Goal: Transaction & Acquisition: Purchase product/service

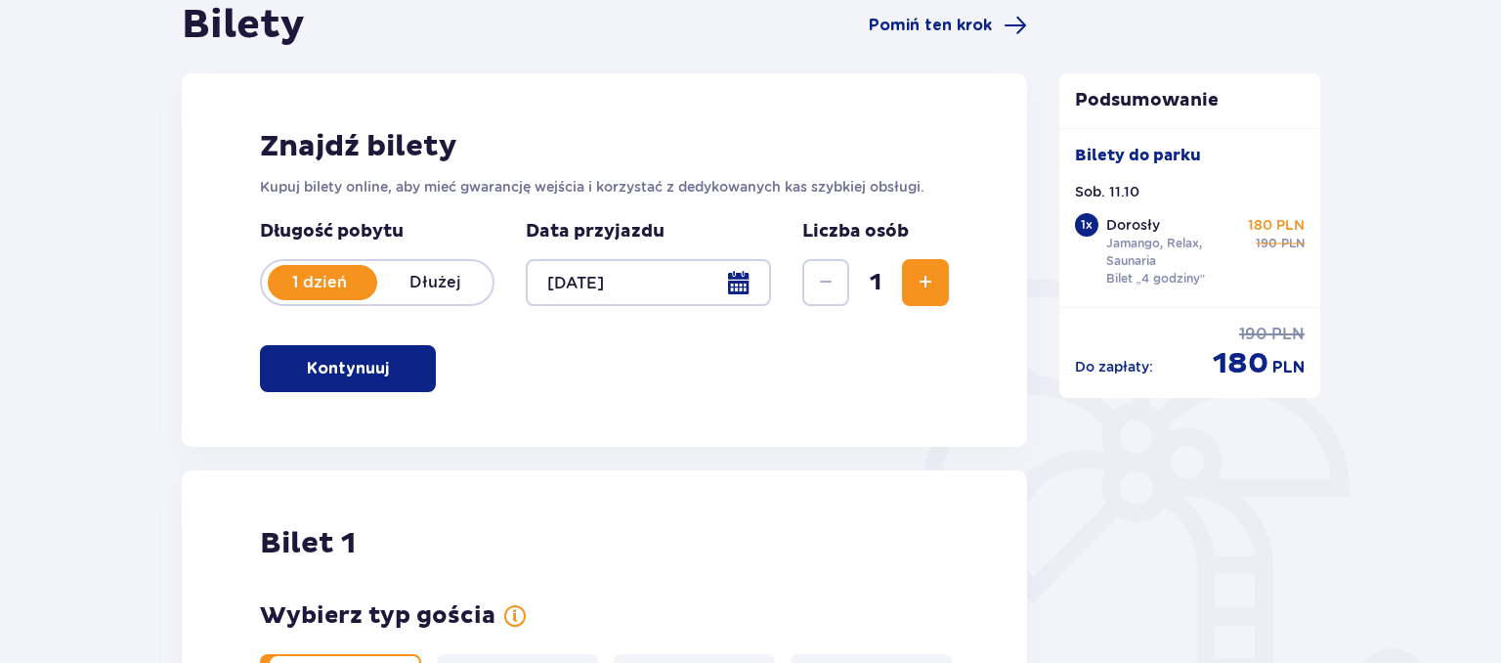
click at [920, 299] on button "Zwiększ" at bounding box center [925, 282] width 47 height 47
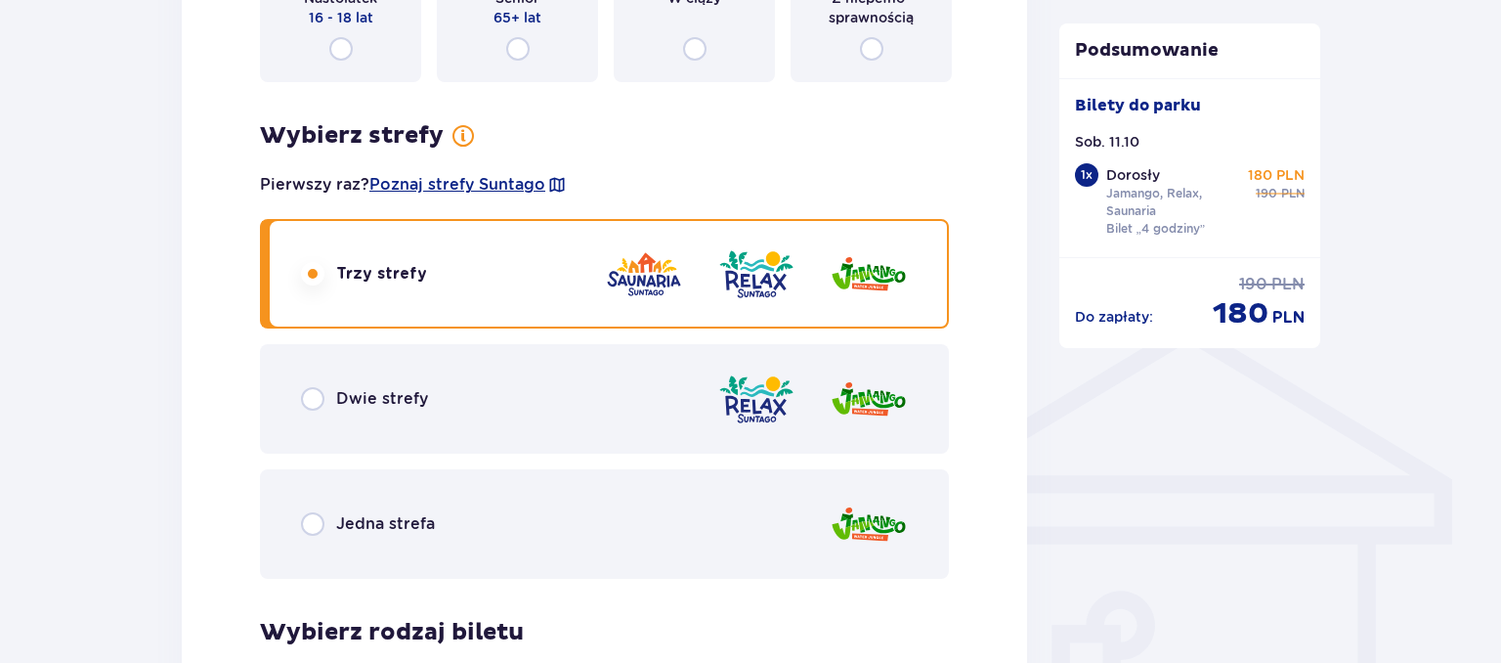
click at [920, 299] on div "Bilety Pomiń ten krok Znajdź bilety Kupuj bilety online, aby mieć gwarancję wej…" at bounding box center [604, 631] width 845 height 3380
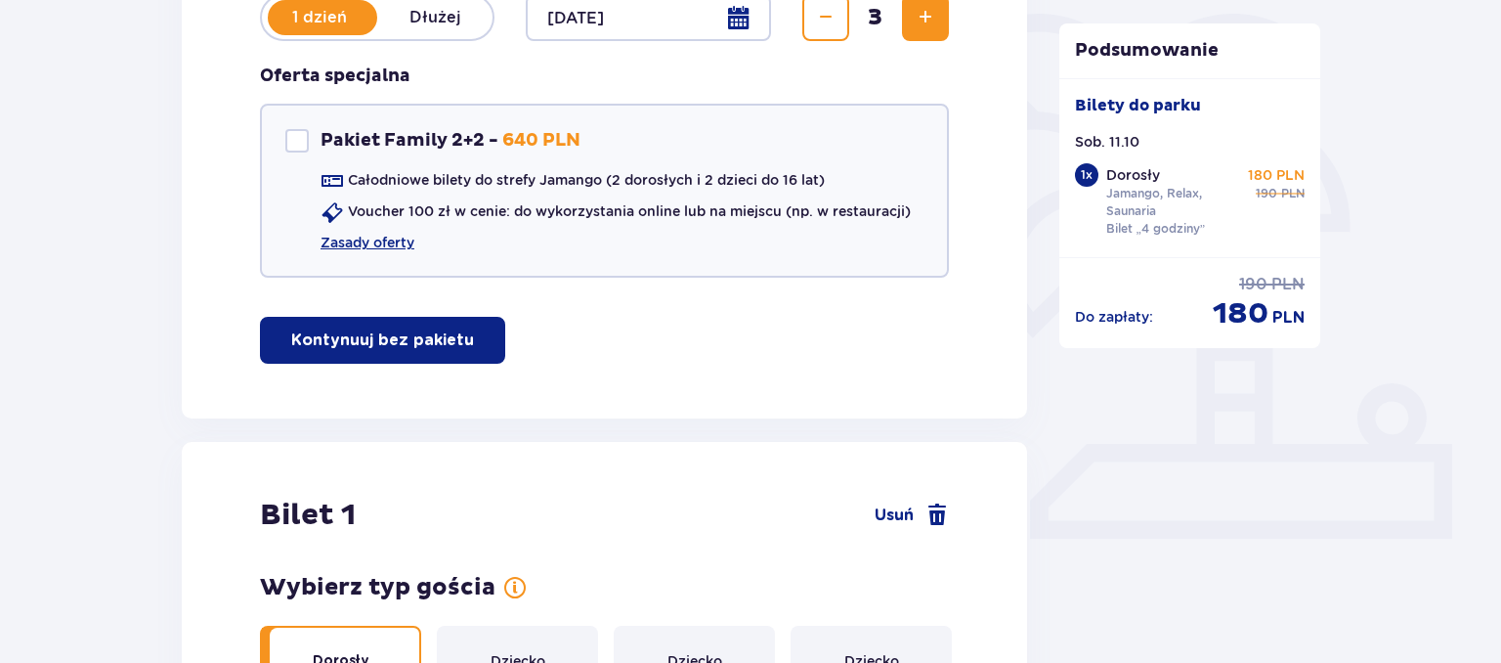
scroll to position [59, 0]
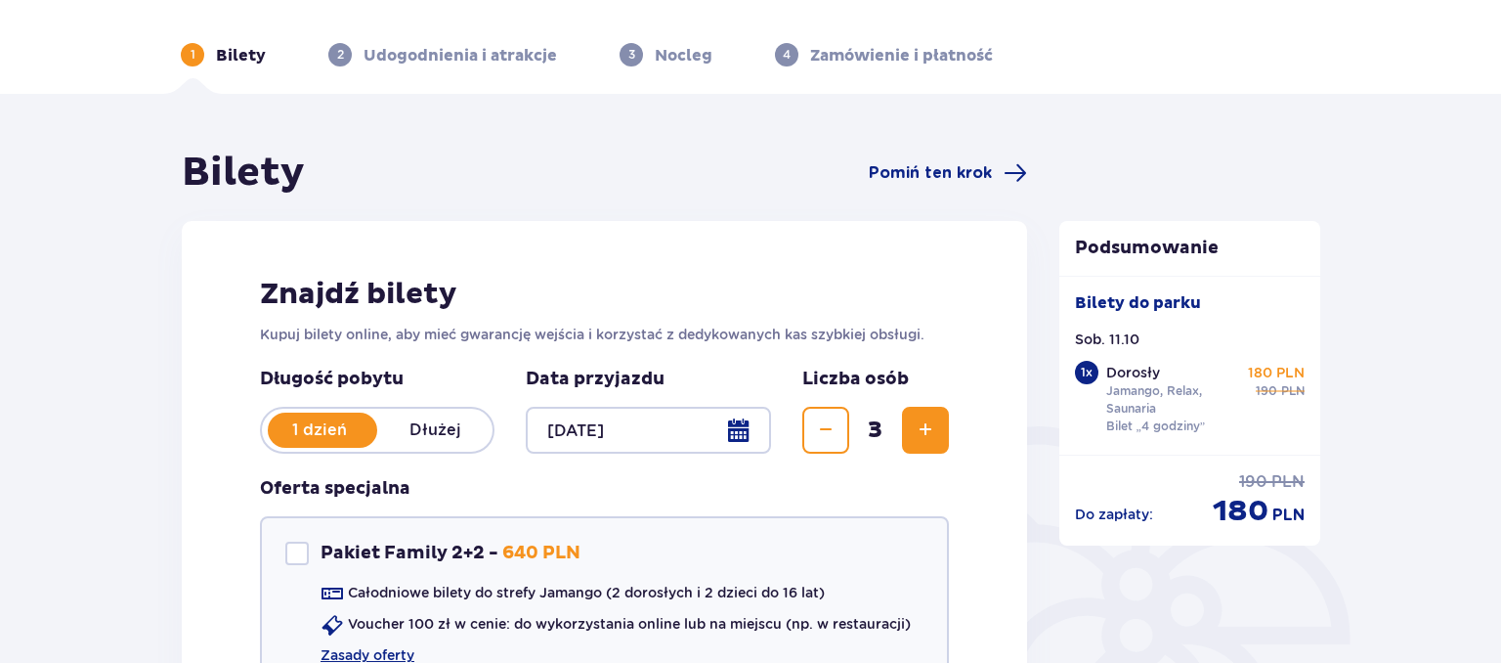
click at [913, 449] on button "Zwiększ" at bounding box center [925, 430] width 47 height 47
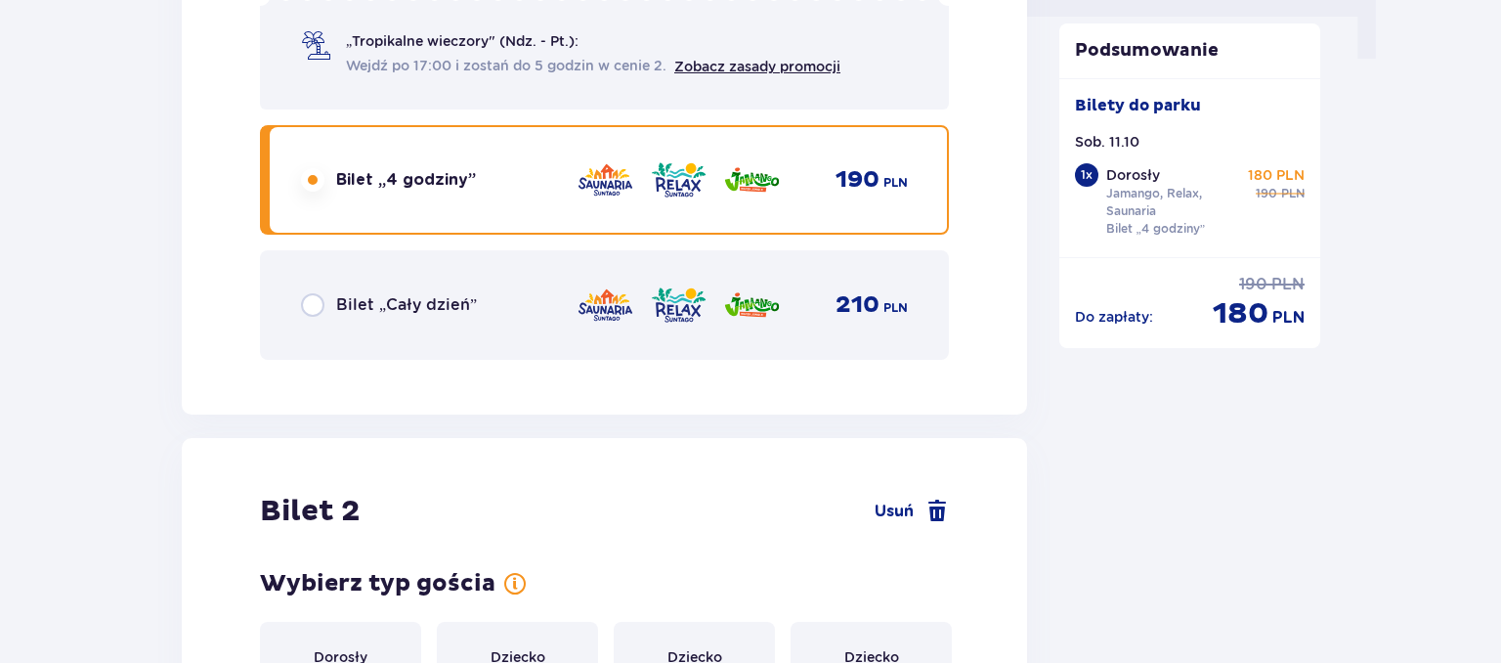
scroll to position [1843, 0]
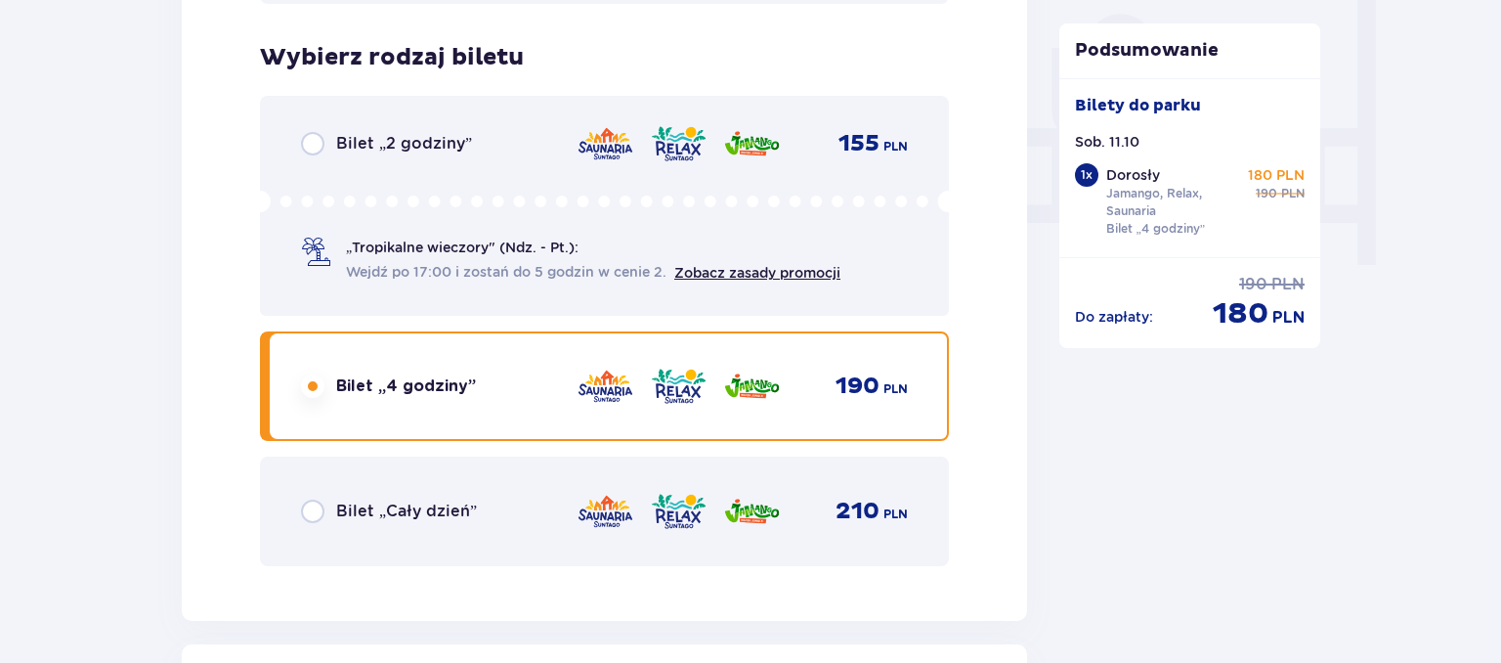
click at [356, 514] on span "Bilet „Cały dzień”" at bounding box center [406, 510] width 141 height 21
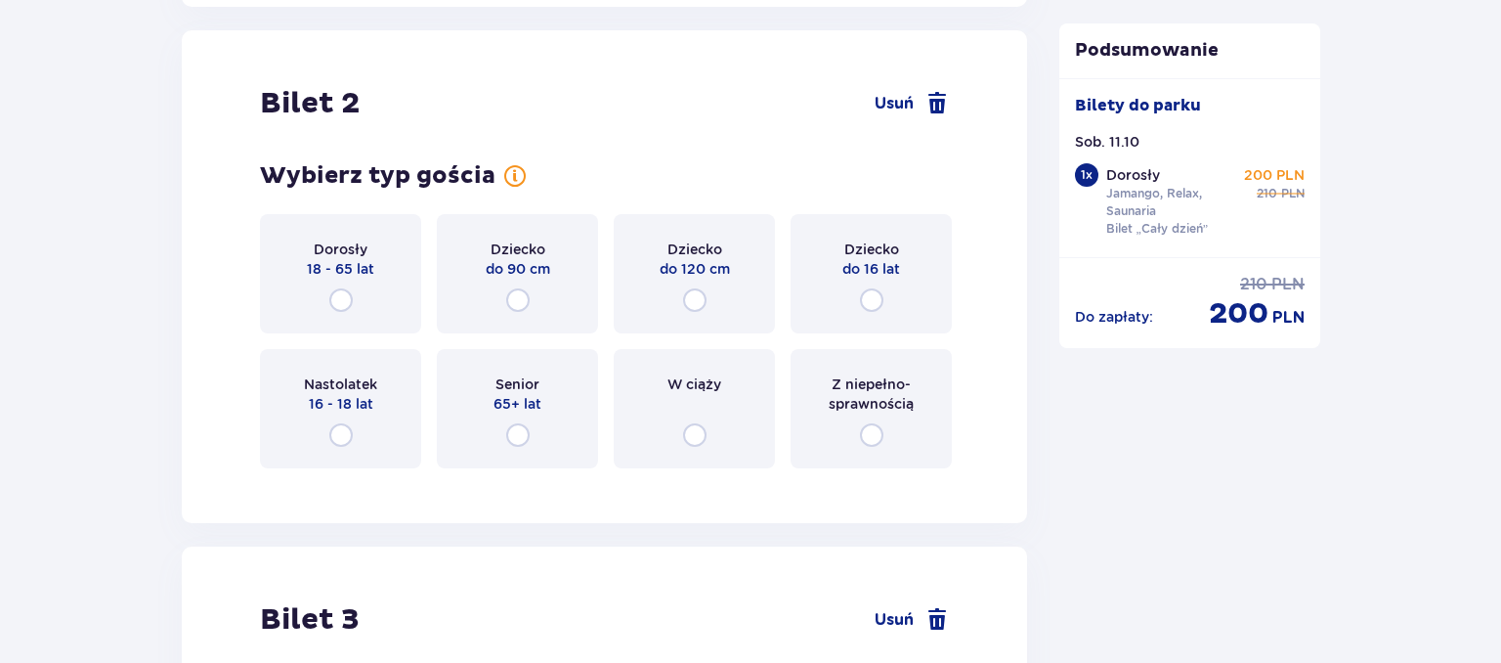
scroll to position [2462, 0]
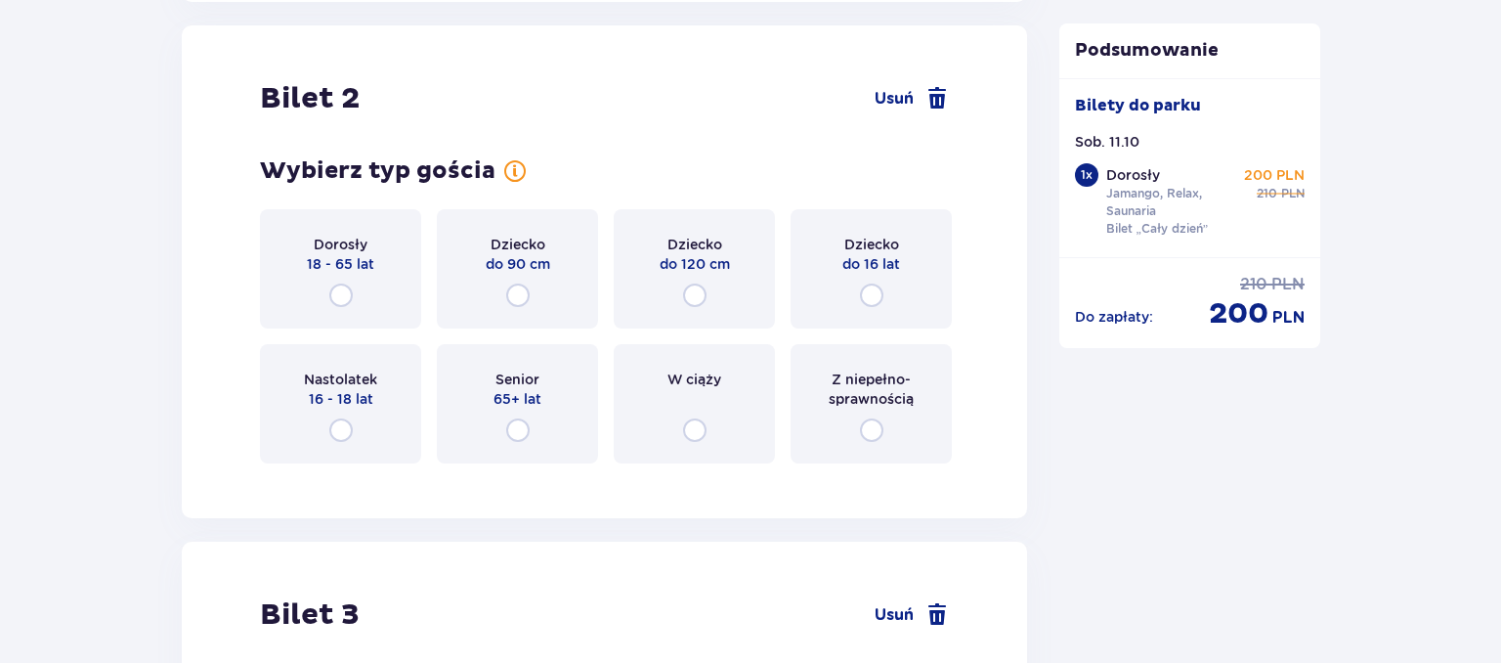
click at [347, 277] on div "Dorosły 18 - 65 lat" at bounding box center [340, 268] width 161 height 119
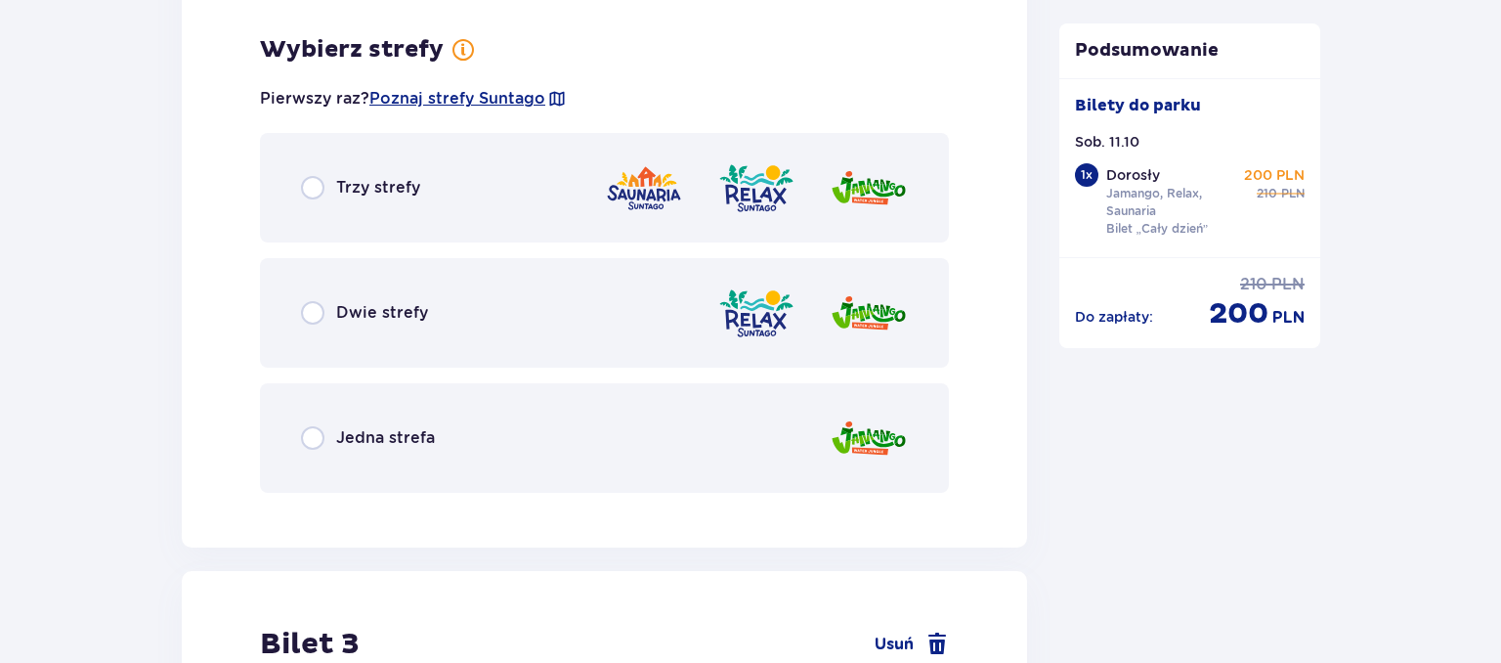
scroll to position [2939, 0]
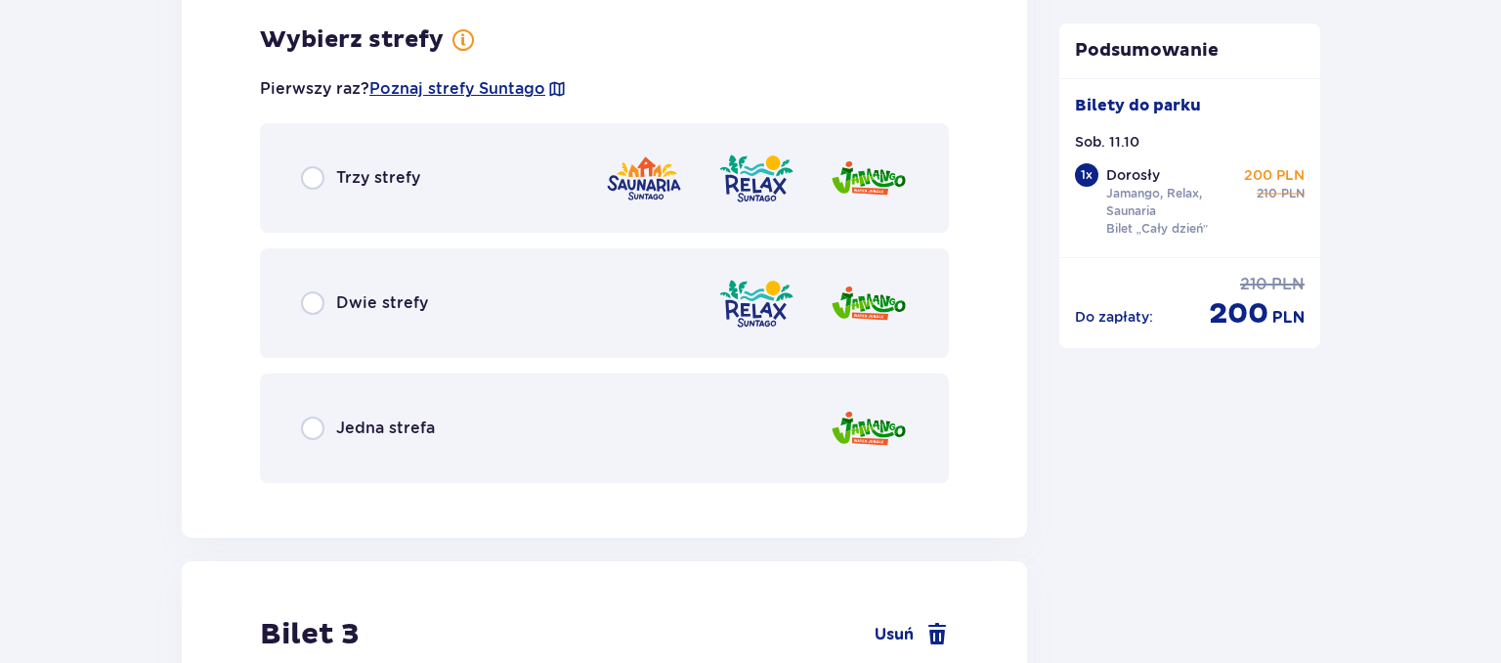
click at [295, 177] on div "Trzy strefy" at bounding box center [604, 177] width 689 height 109
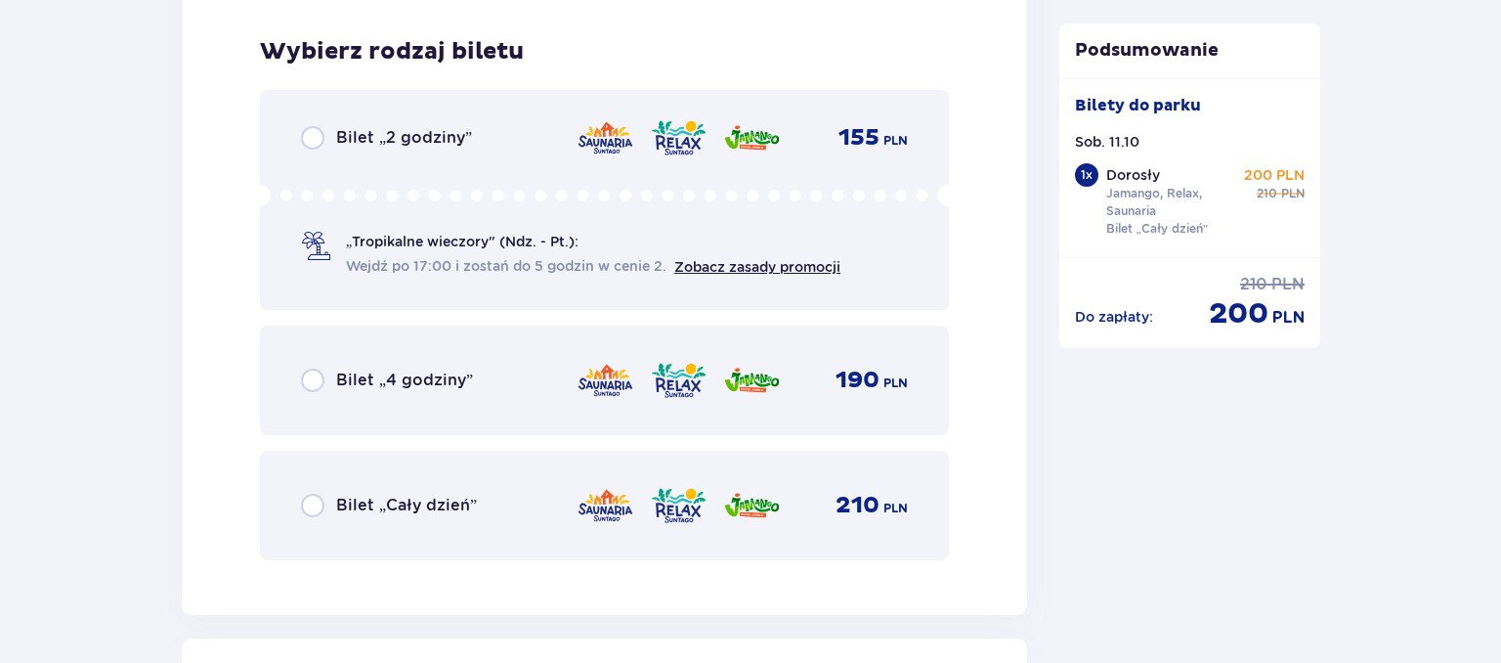
scroll to position [3435, 0]
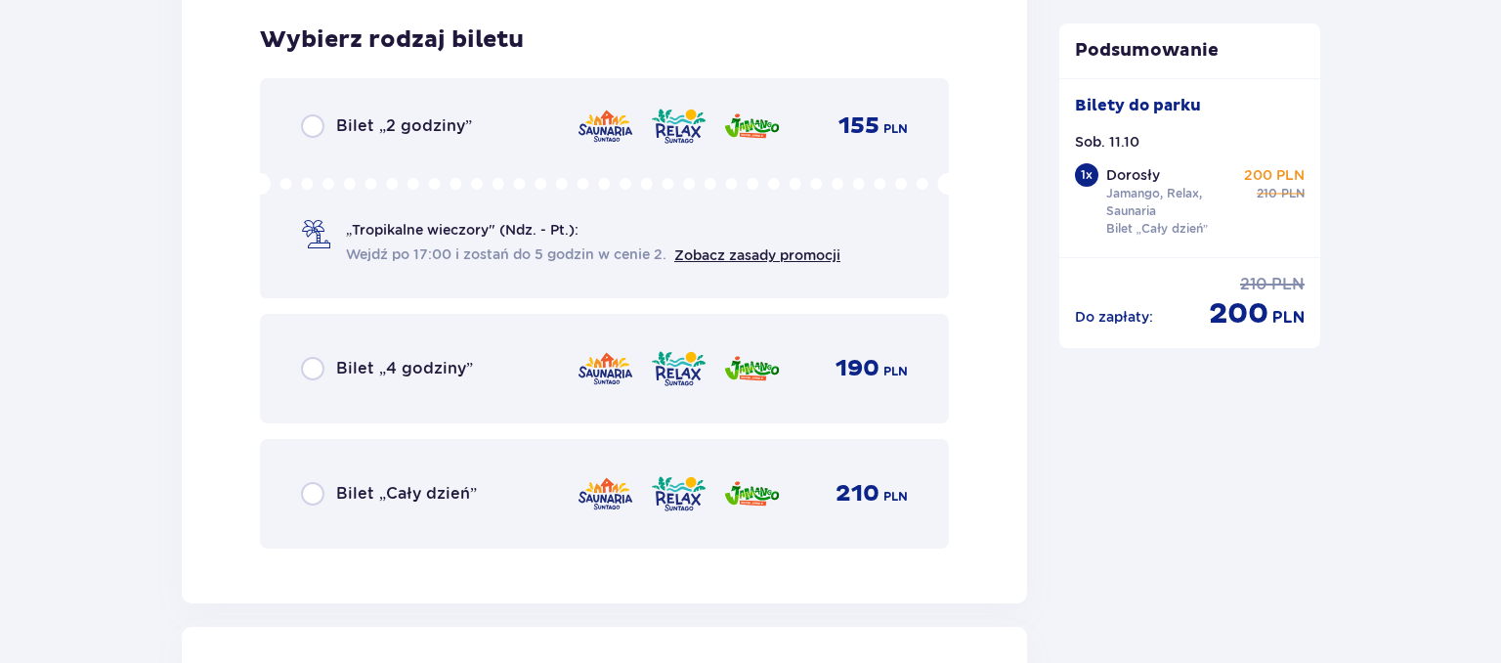
click at [334, 491] on div "Bilet „Cały dzień”" at bounding box center [389, 493] width 176 height 23
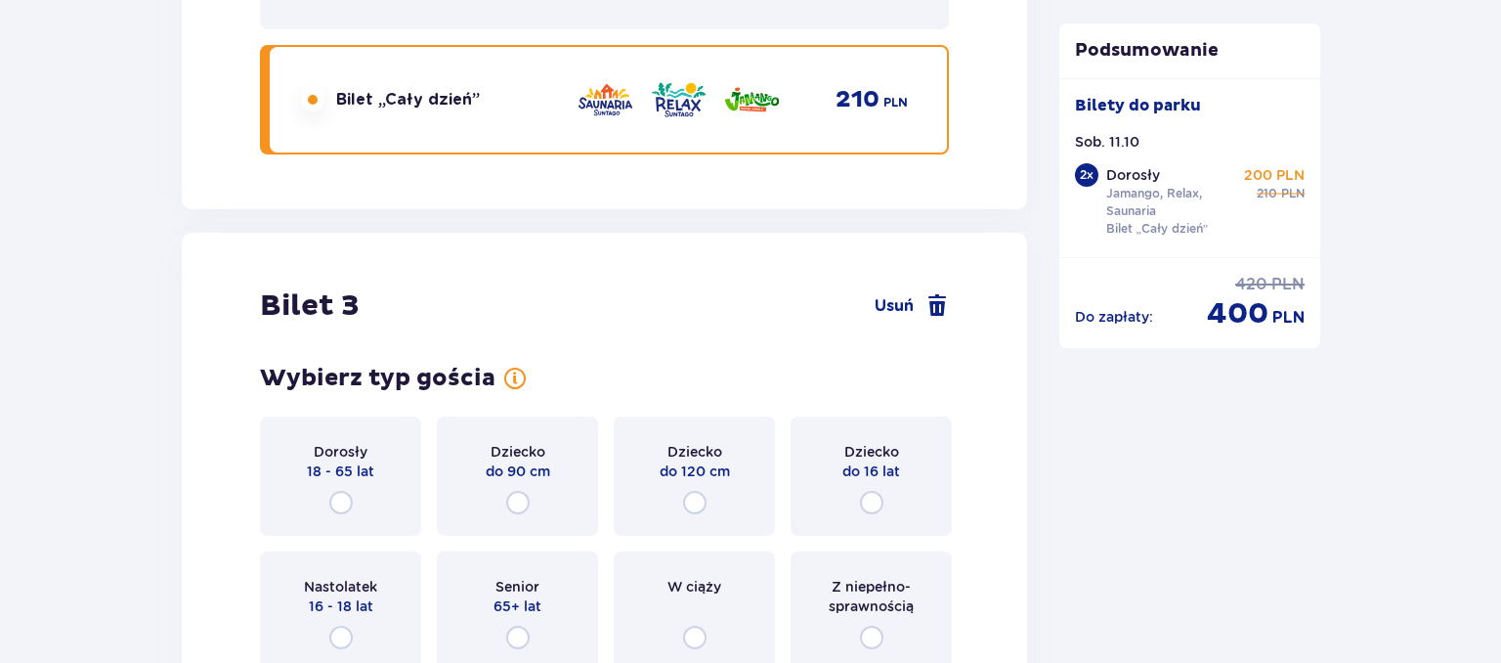
scroll to position [4036, 0]
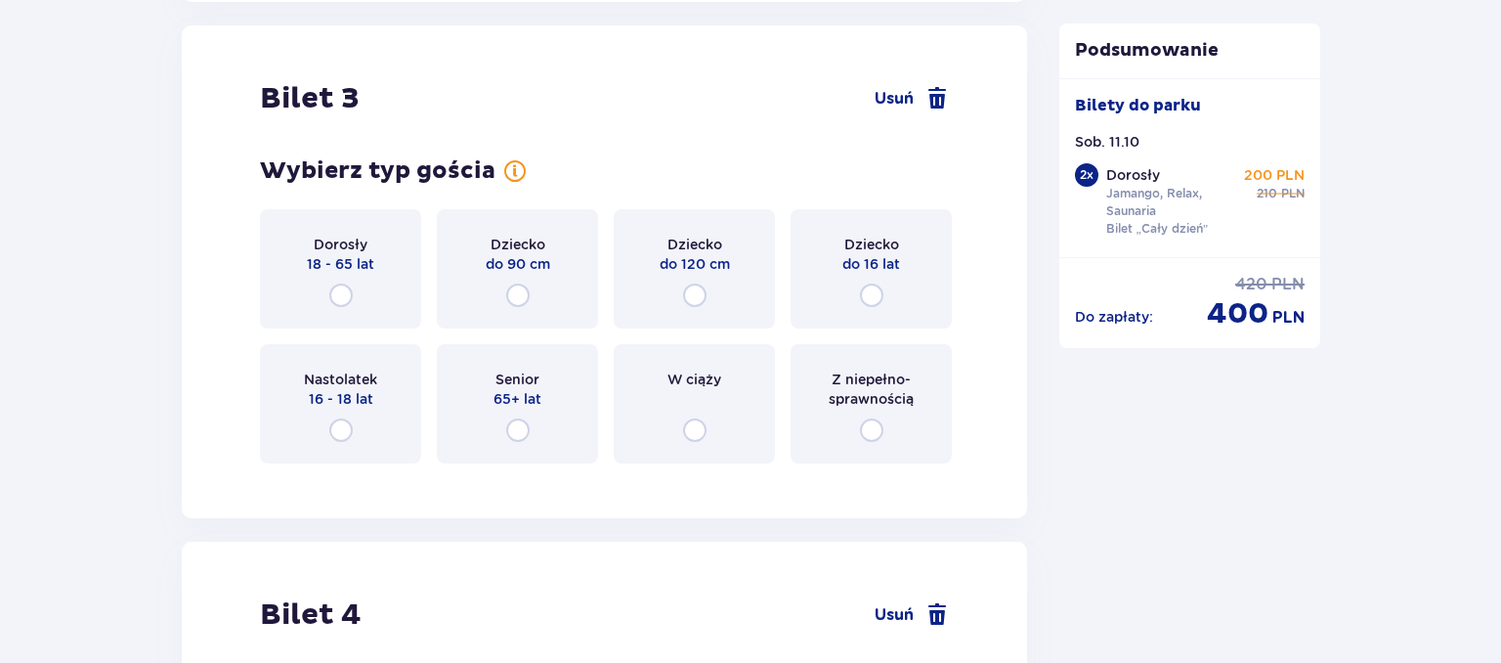
click at [874, 296] on input "radio" at bounding box center [871, 294] width 23 height 23
radio input "true"
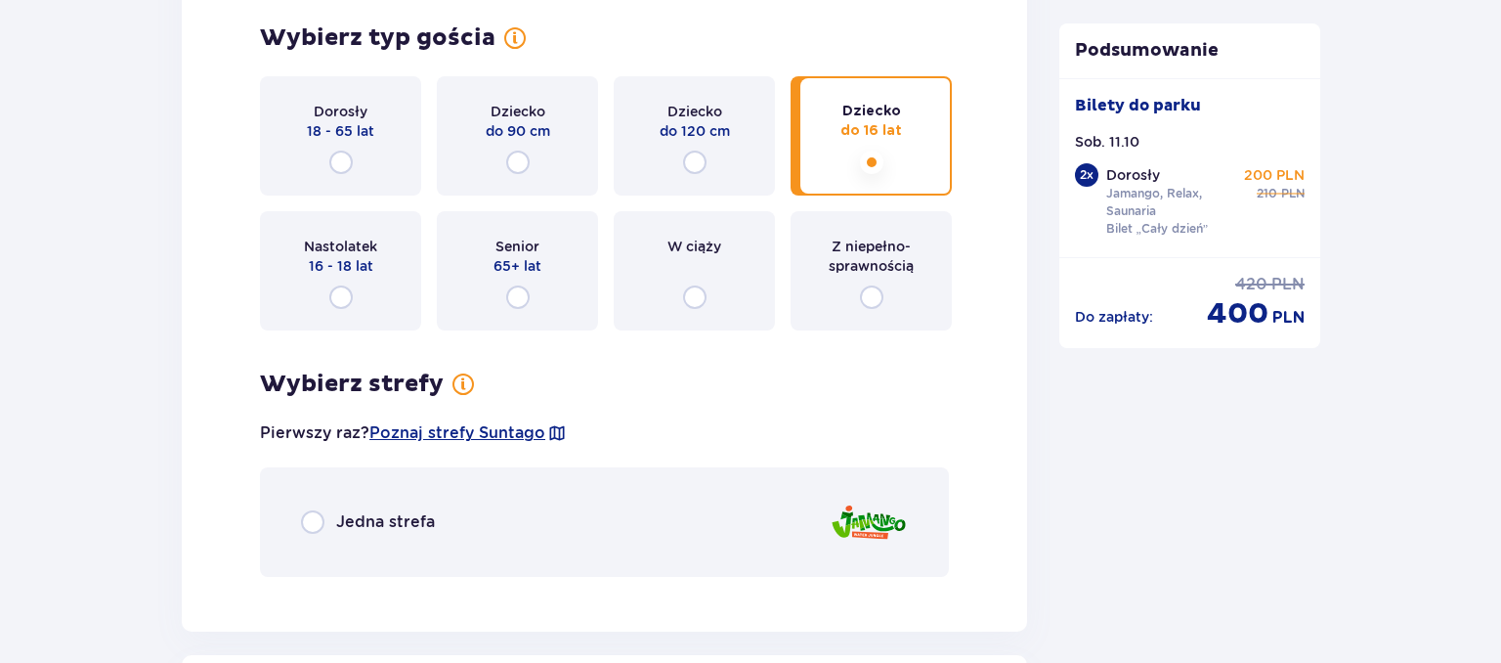
scroll to position [4203, 0]
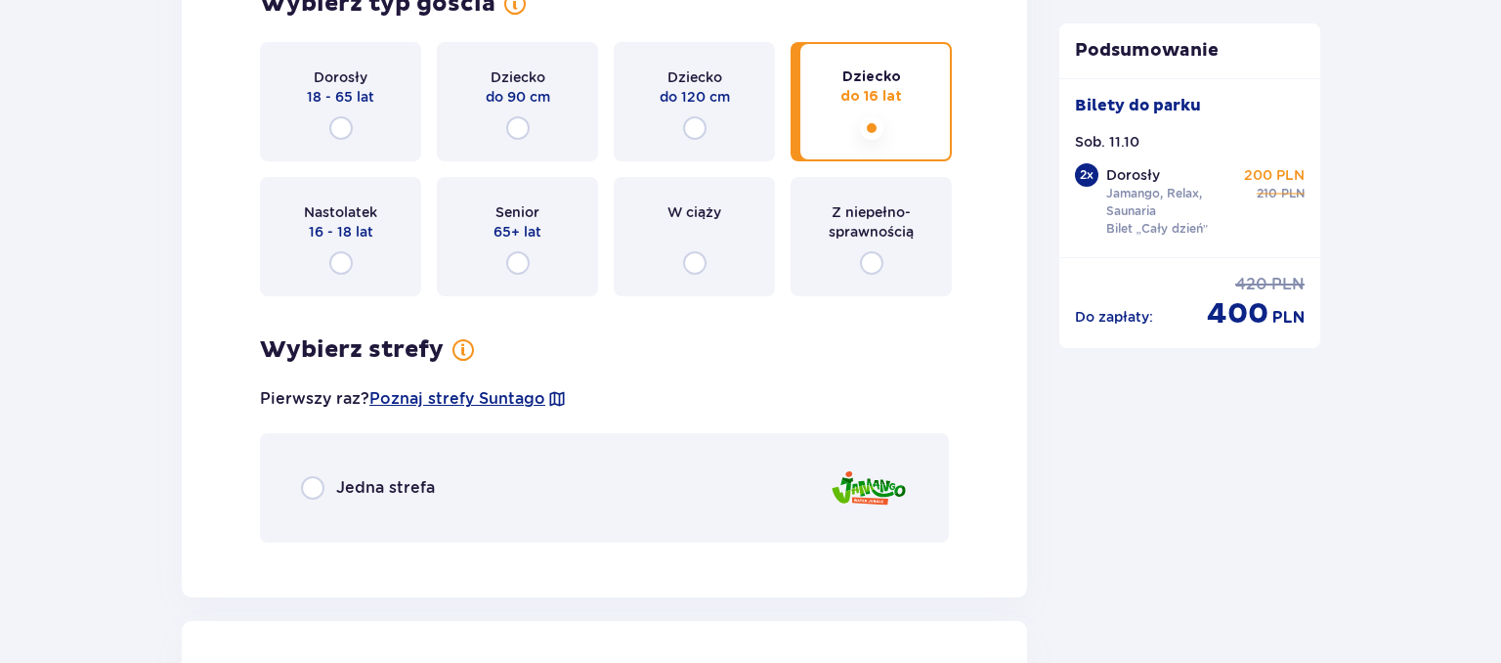
click at [311, 479] on input "radio" at bounding box center [312, 487] width 23 height 23
radio input "true"
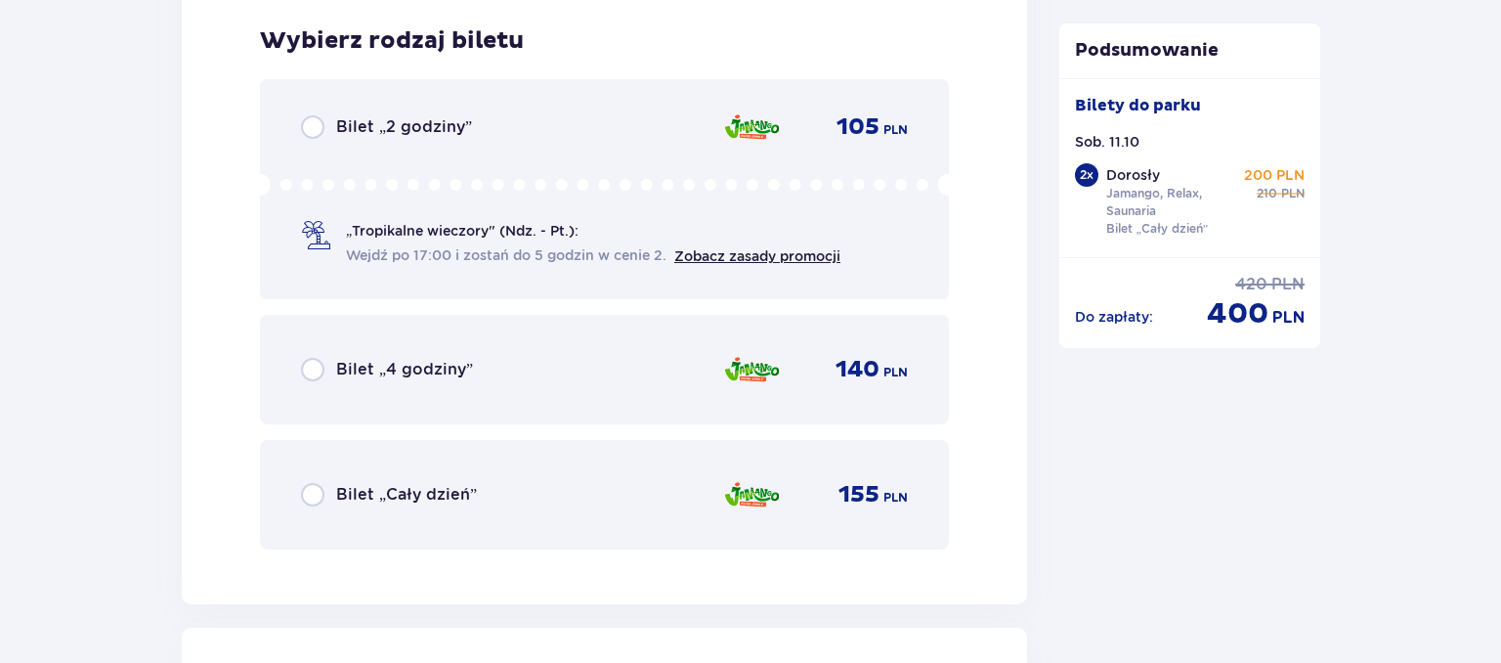
scroll to position [4759, 0]
click at [302, 473] on div "Bilet „Cały dzień” 155 PLN" at bounding box center [604, 493] width 607 height 41
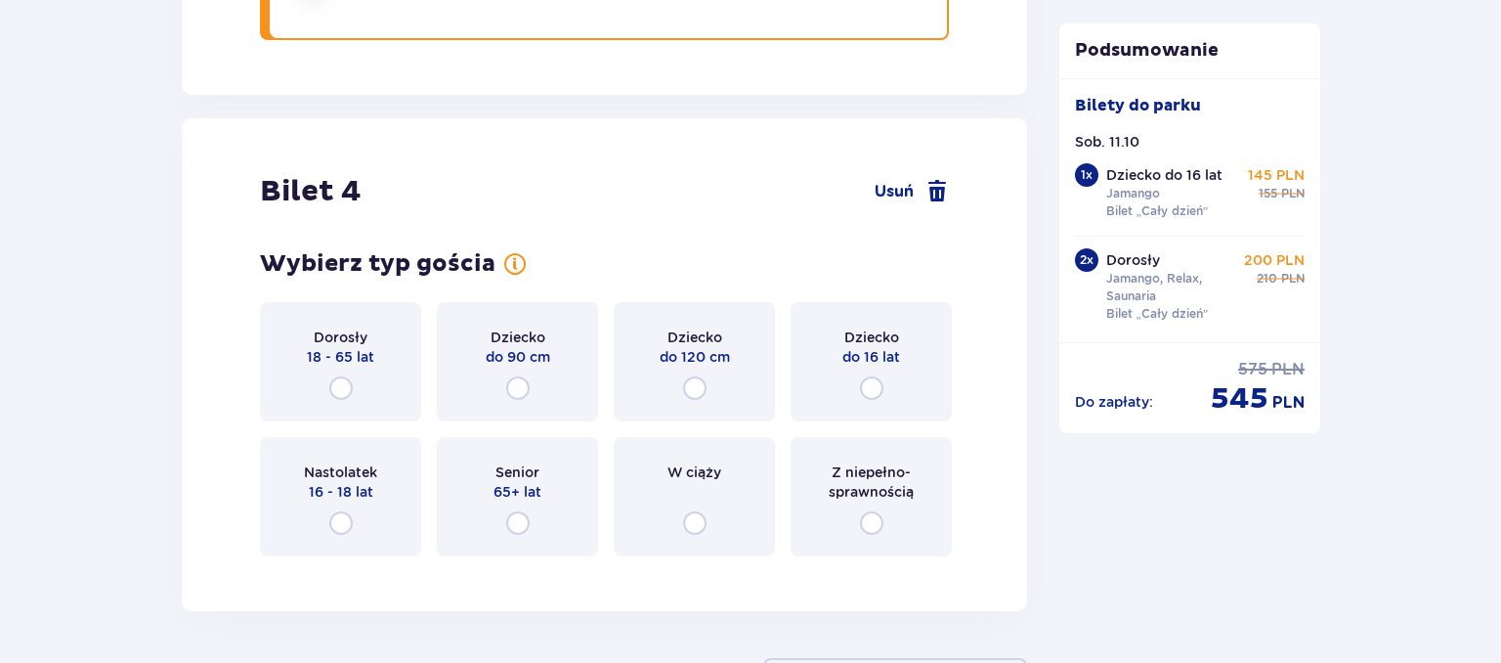
scroll to position [5359, 0]
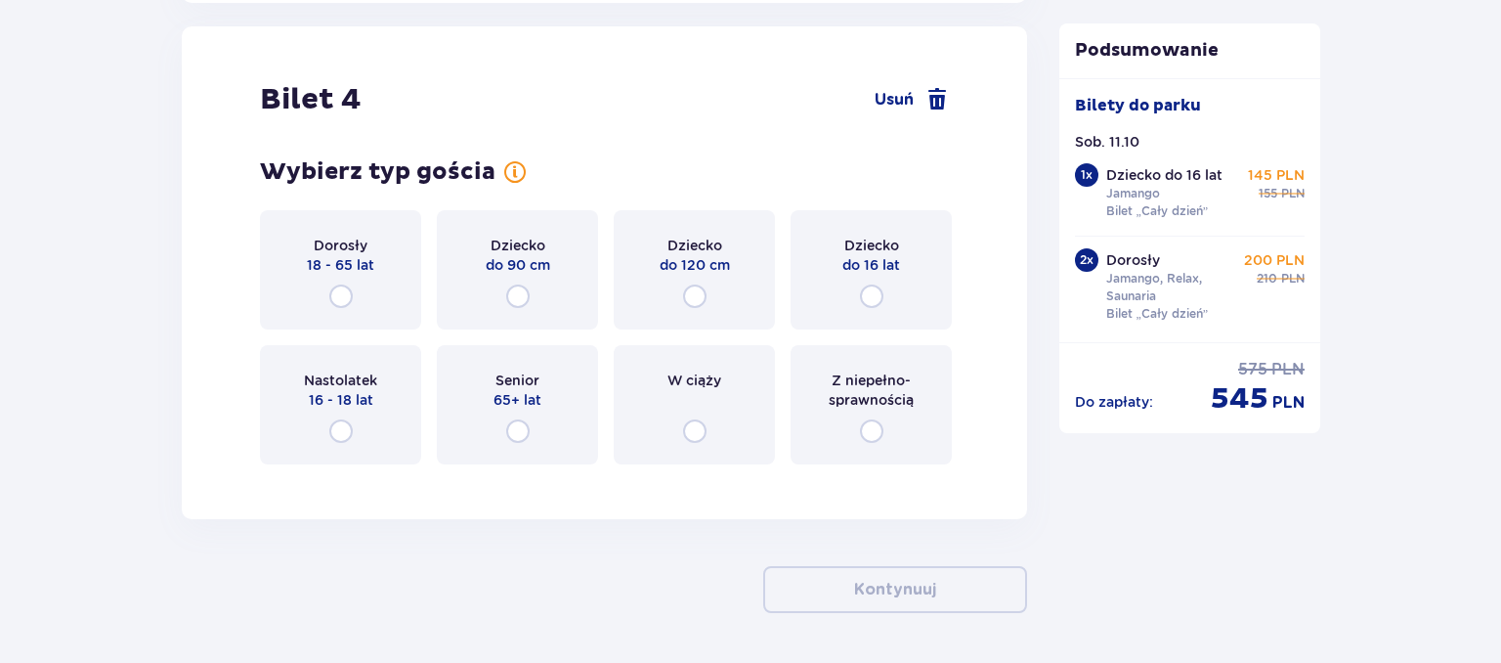
click at [533, 276] on div "Dziecko do 90 cm" at bounding box center [517, 269] width 161 height 119
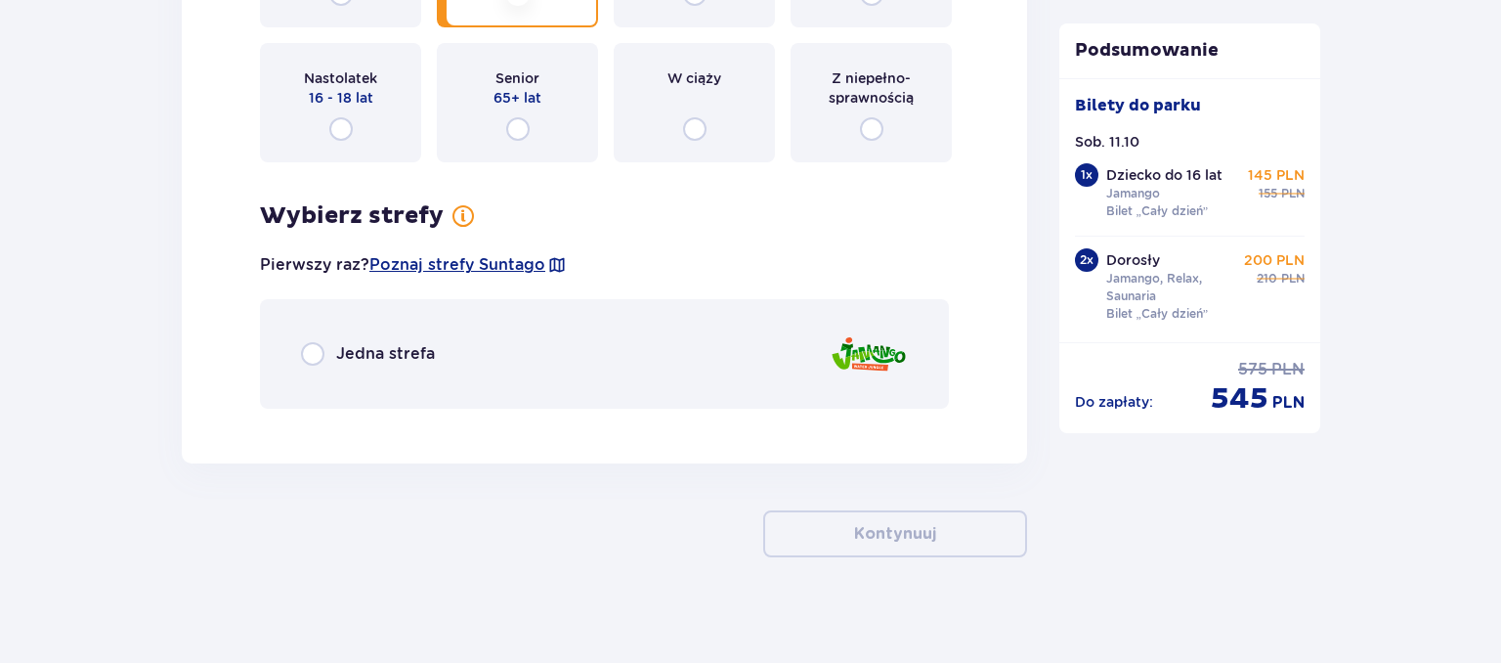
scroll to position [5669, 0]
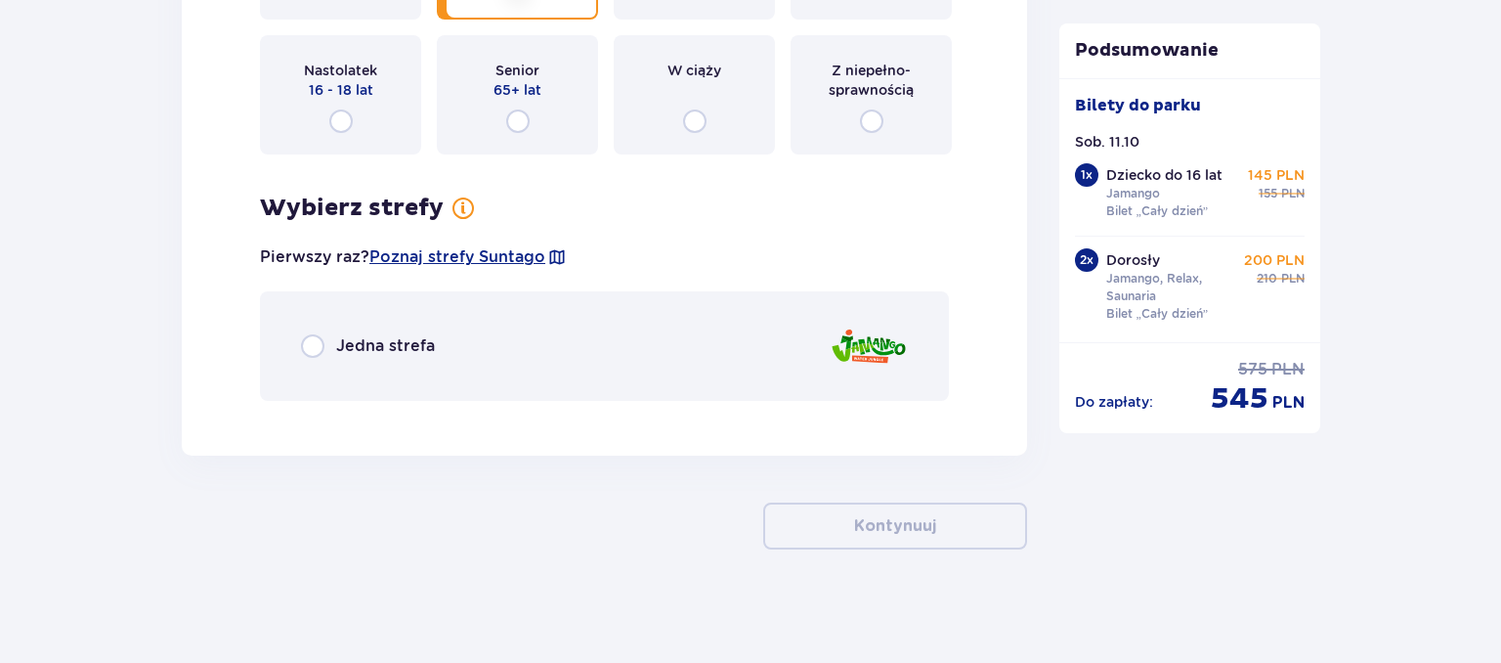
click at [347, 342] on span "Jedna strefa" at bounding box center [385, 345] width 99 height 21
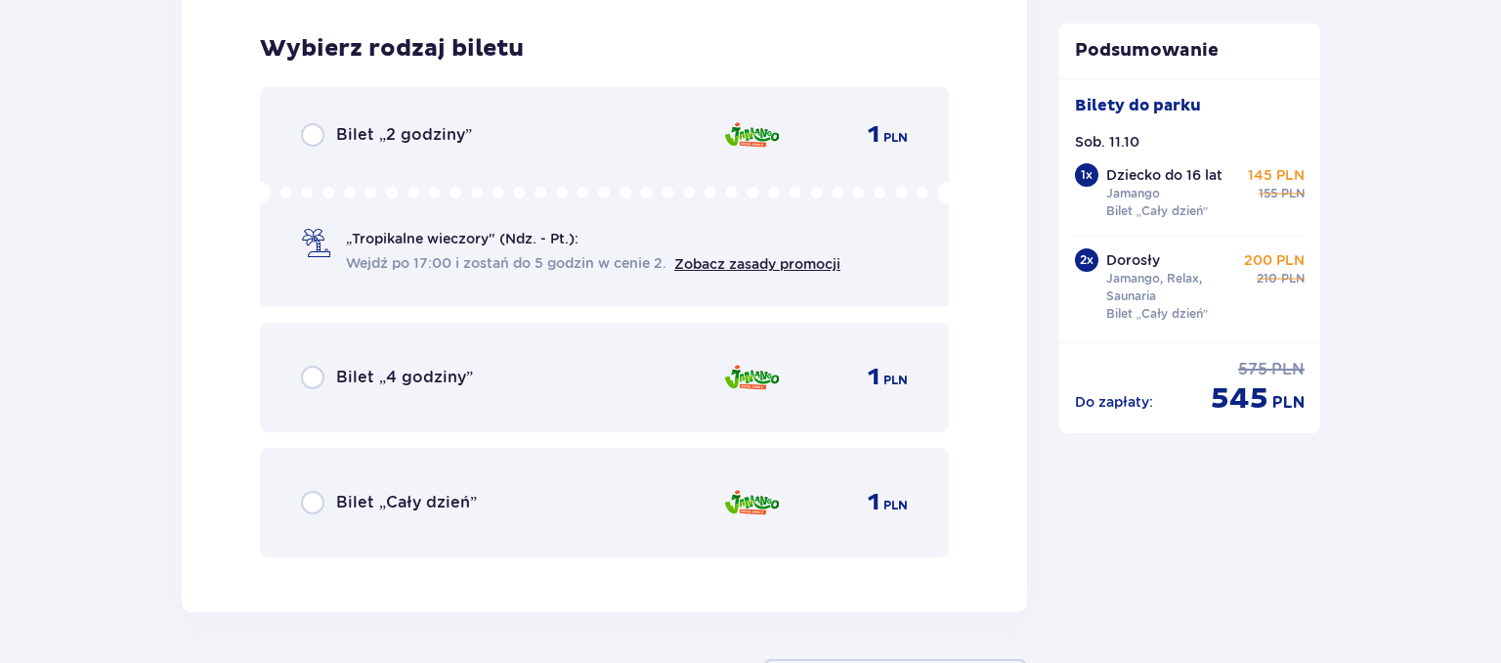
scroll to position [6082, 0]
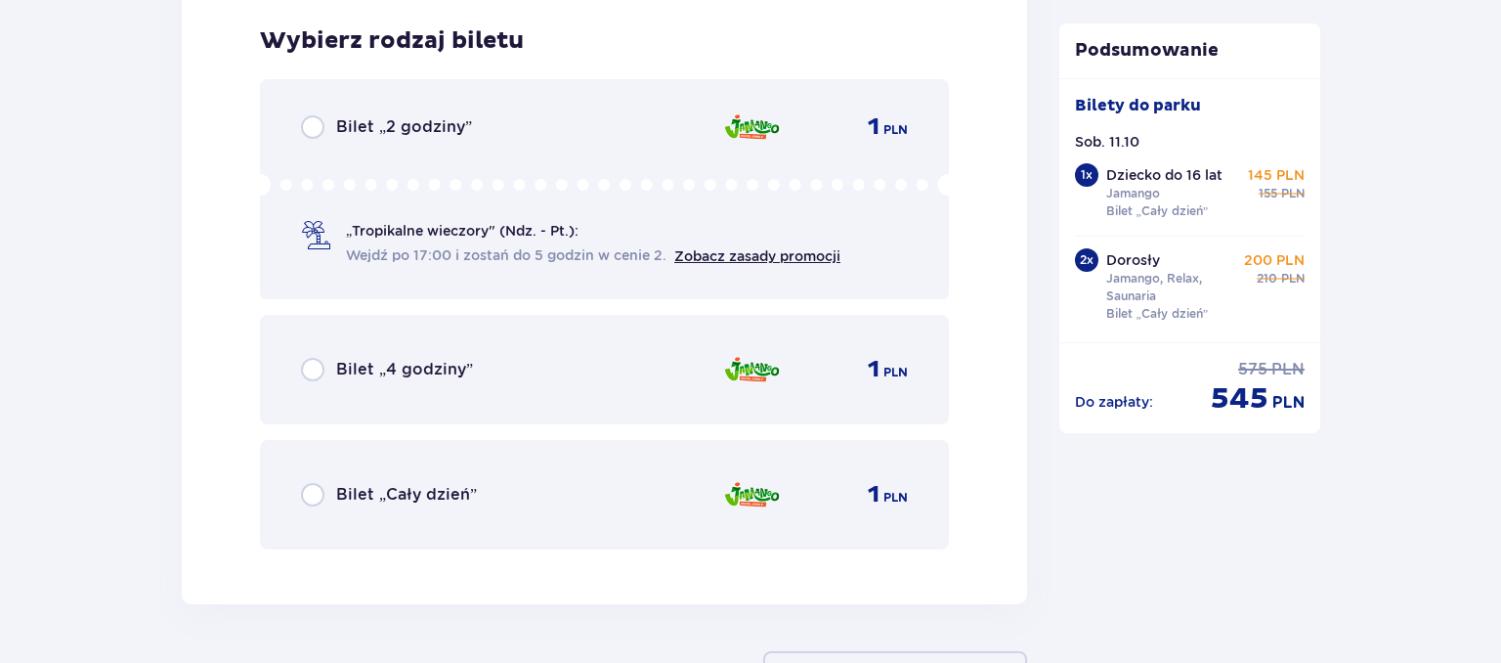
click at [322, 492] on input "radio" at bounding box center [312, 494] width 23 height 23
radio input "true"
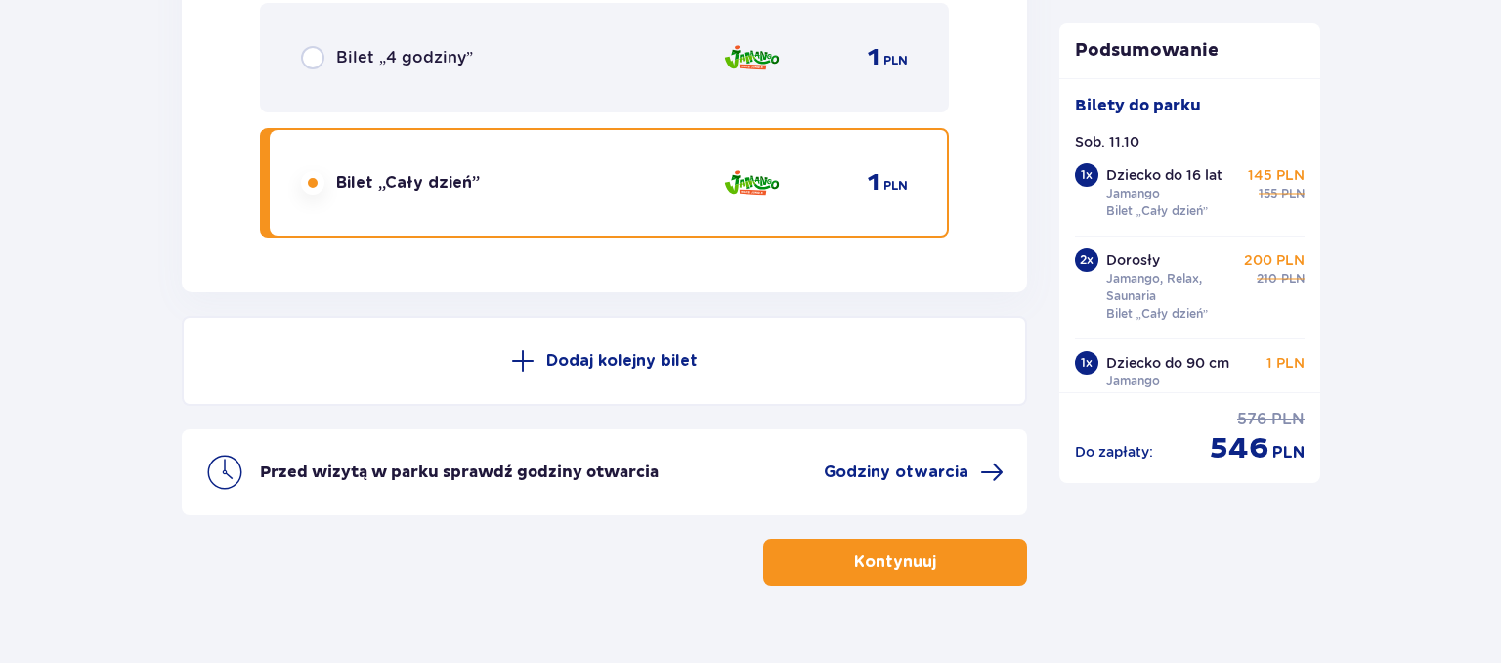
scroll to position [6430, 0]
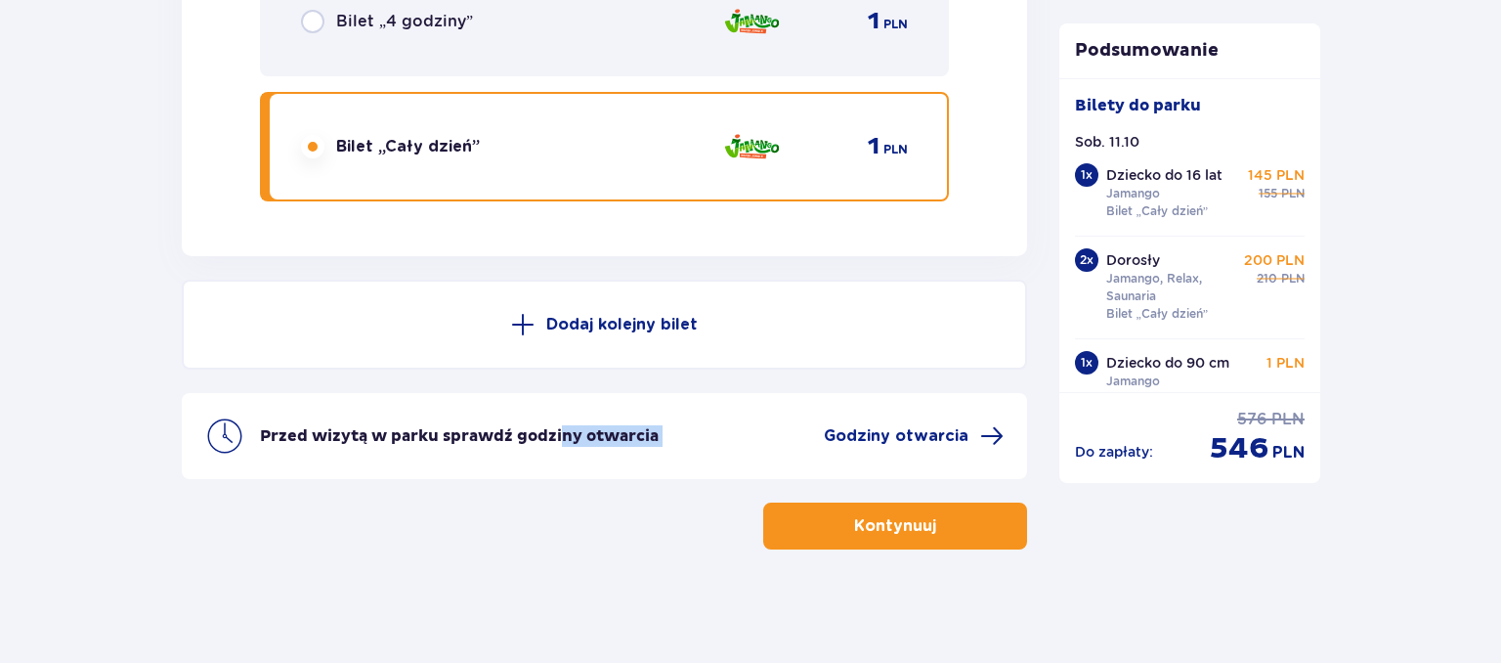
drag, startPoint x: 669, startPoint y: 424, endPoint x: 839, endPoint y: 418, distance: 170.1
click at [837, 419] on div "Przed wizytą w parku sprawdź godziny otwarcia Godziny otwarcia" at bounding box center [604, 436] width 845 height 86
click at [880, 425] on span "Godziny otwarcia" at bounding box center [896, 435] width 145 height 21
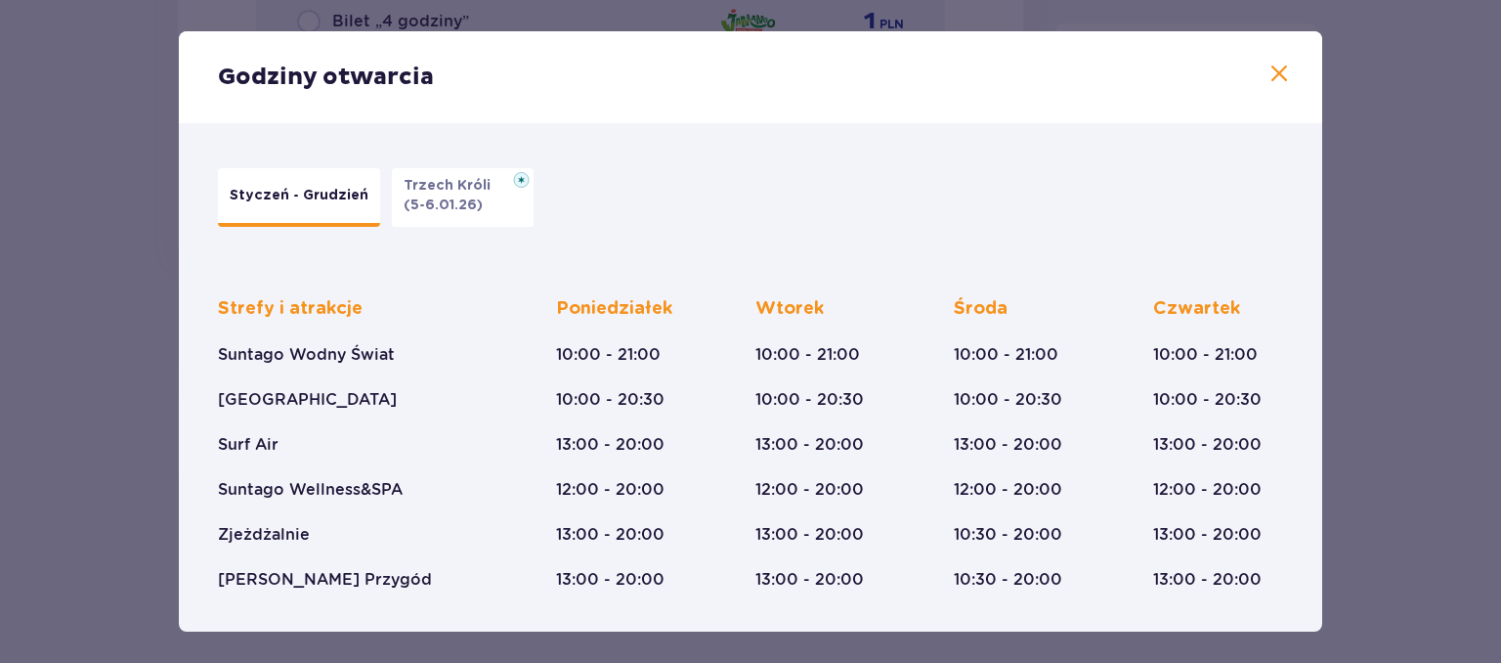
click at [1276, 76] on span at bounding box center [1278, 74] width 23 height 23
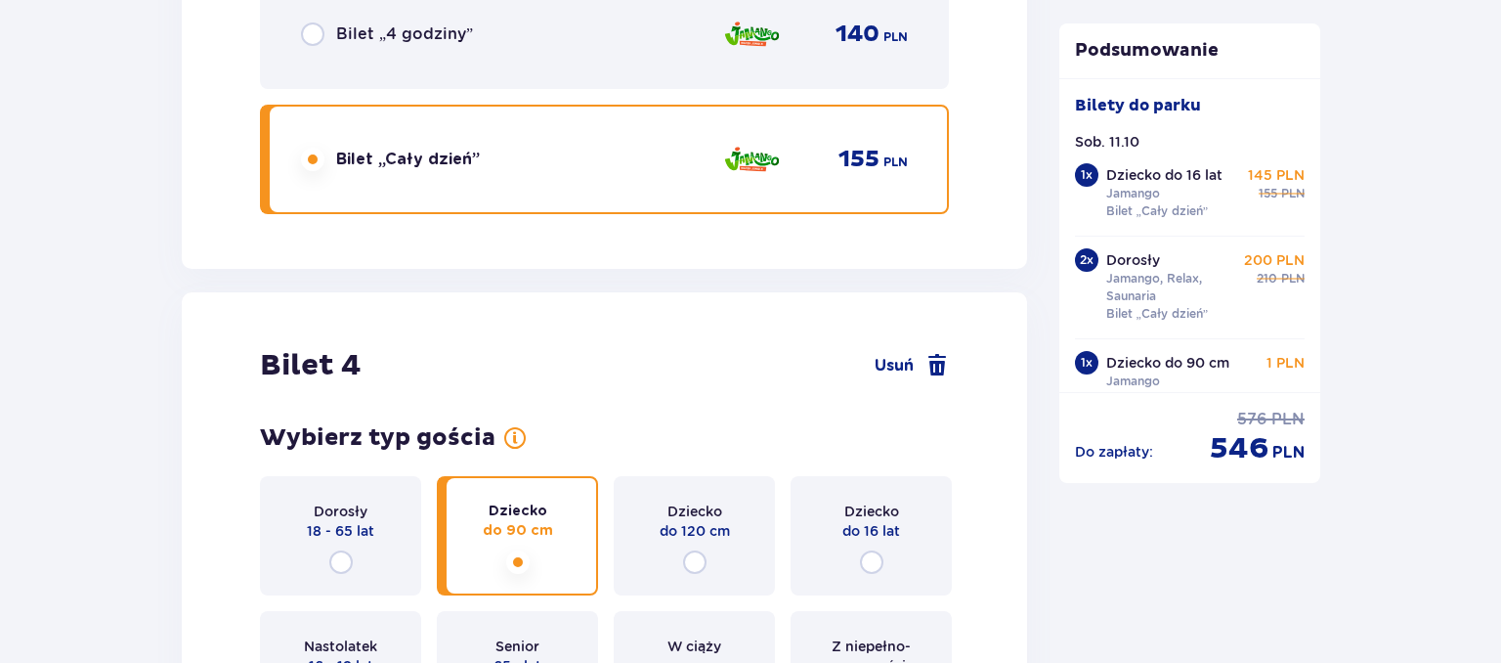
scroll to position [4882, 0]
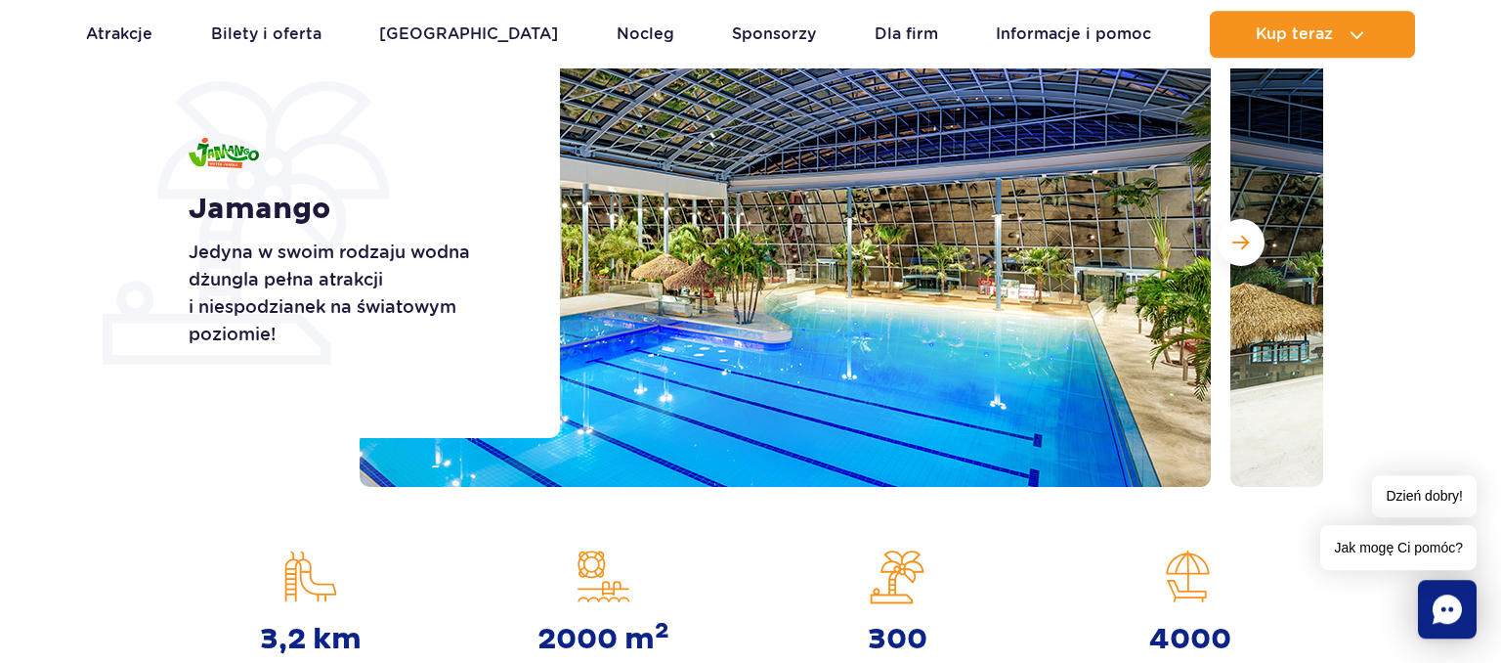
scroll to position [309, 0]
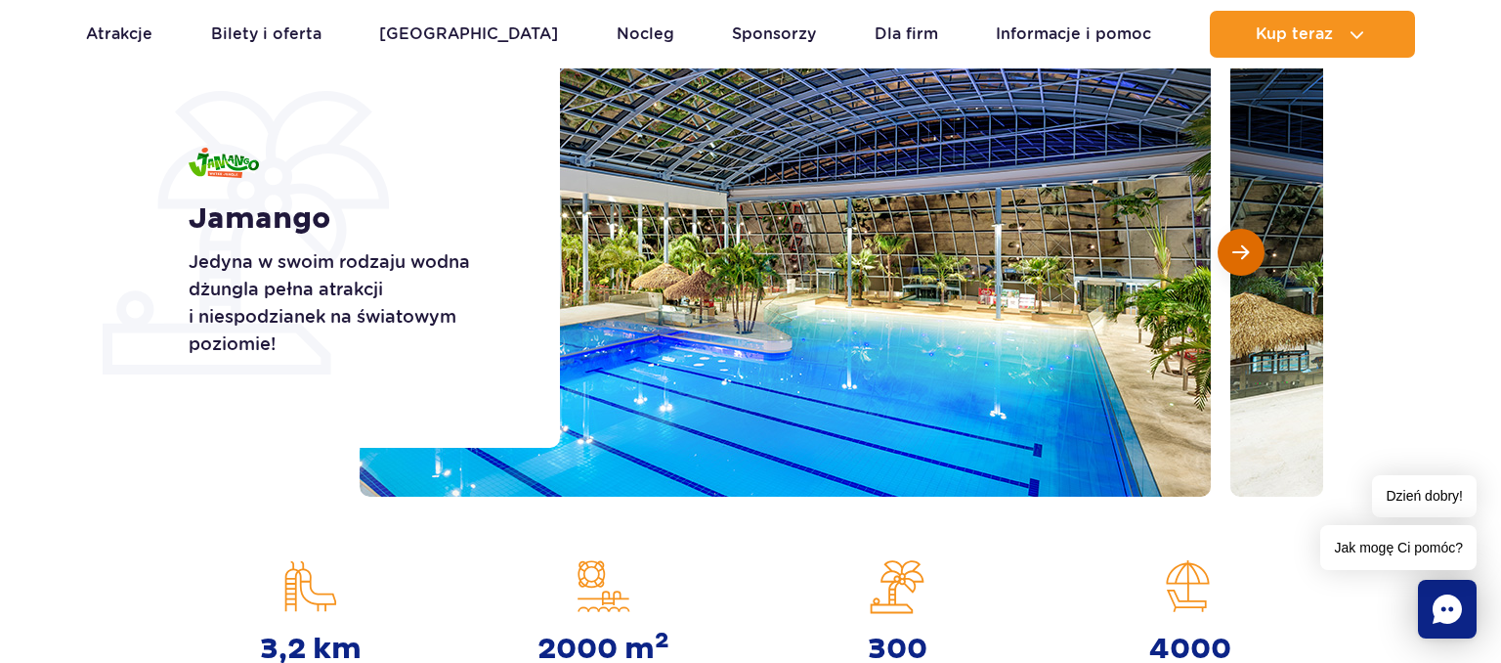
click at [1254, 244] on button "Następny slajd" at bounding box center [1241, 252] width 47 height 47
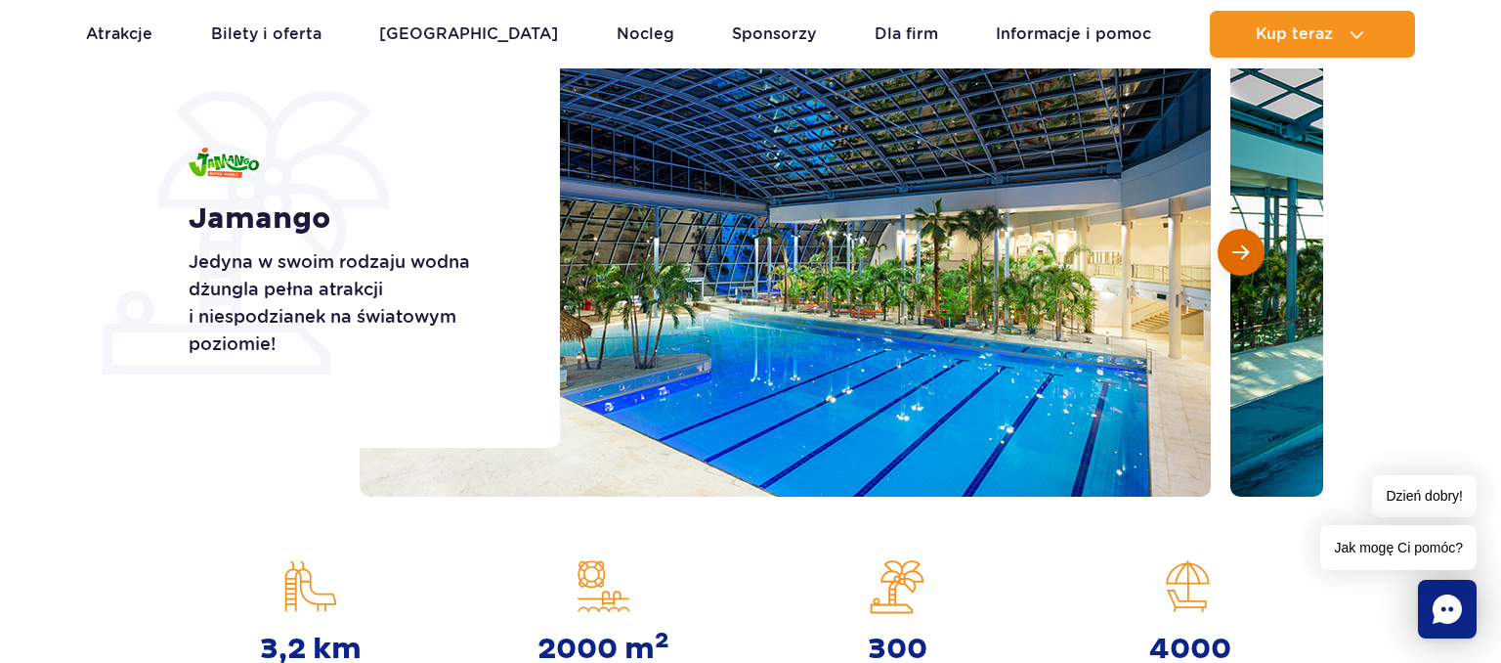
click at [1254, 244] on button "Następny slajd" at bounding box center [1241, 252] width 47 height 47
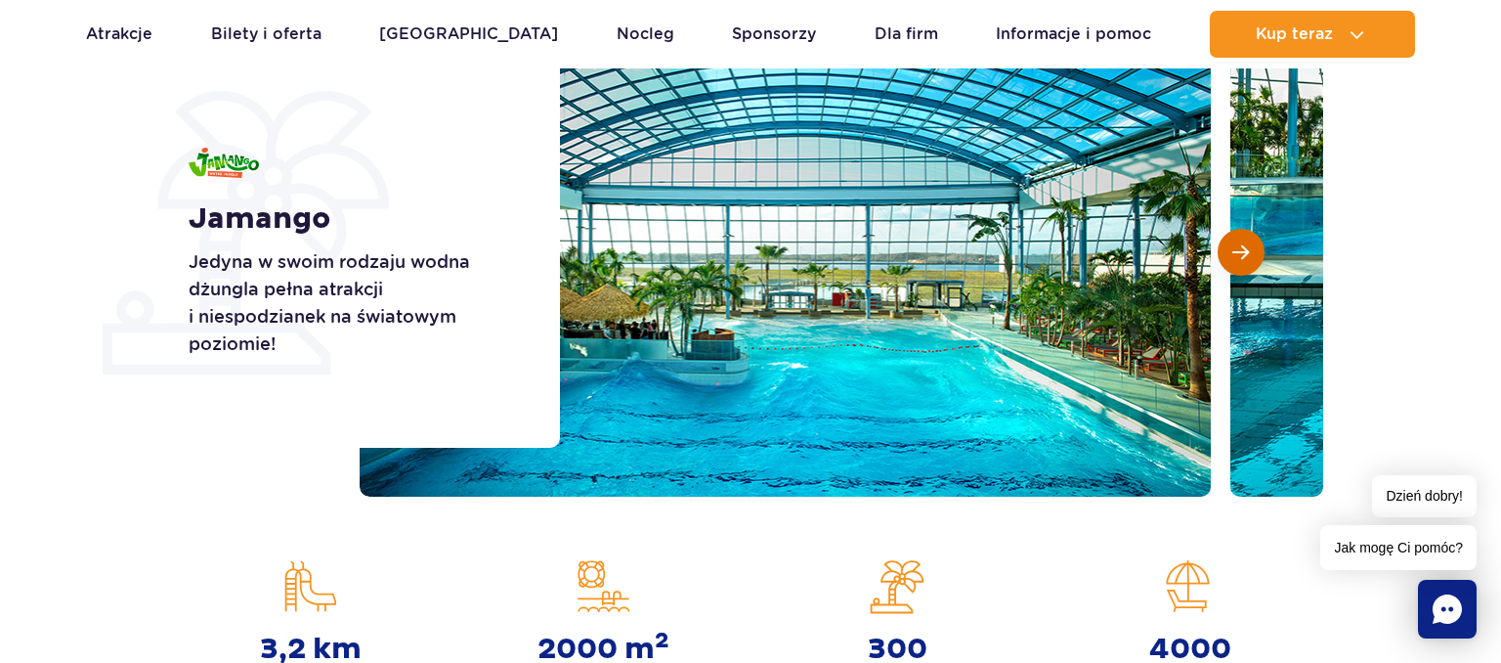
click at [1254, 244] on button "Następny slajd" at bounding box center [1241, 252] width 47 height 47
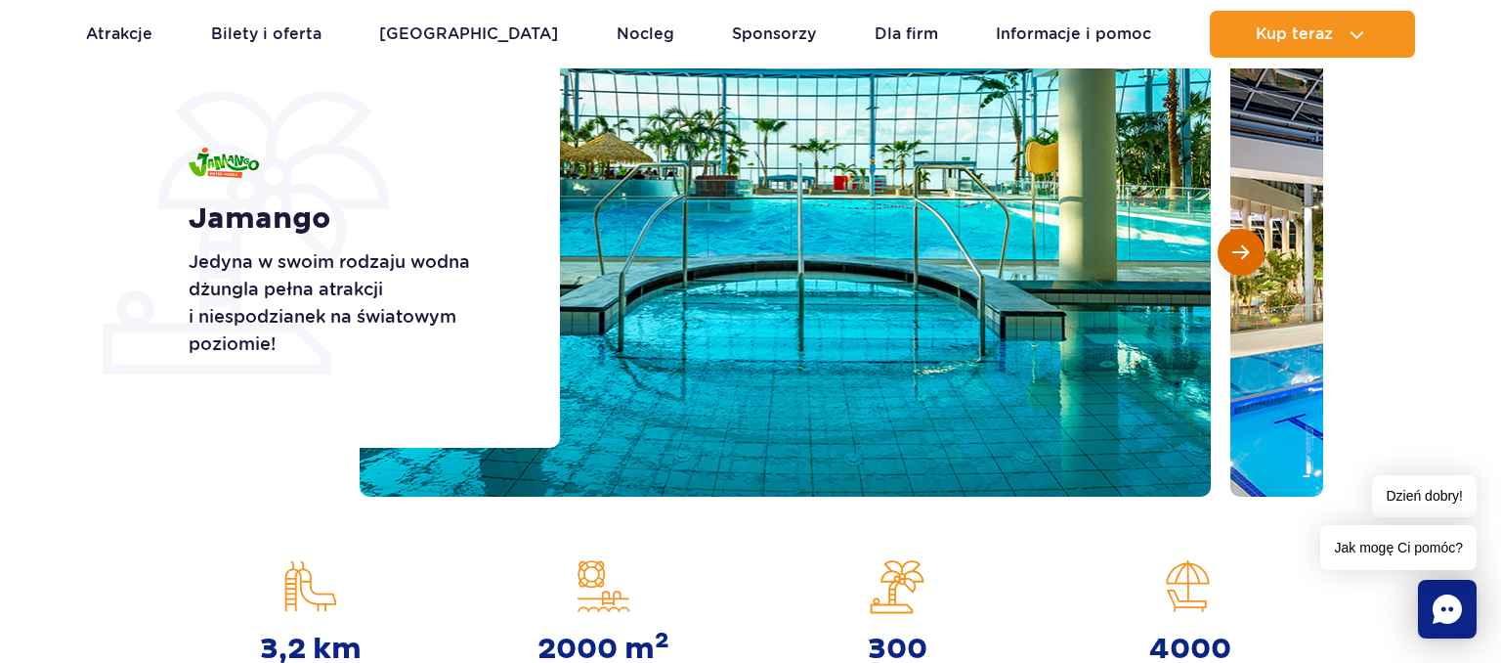
click at [1254, 244] on button "Następny slajd" at bounding box center [1241, 252] width 47 height 47
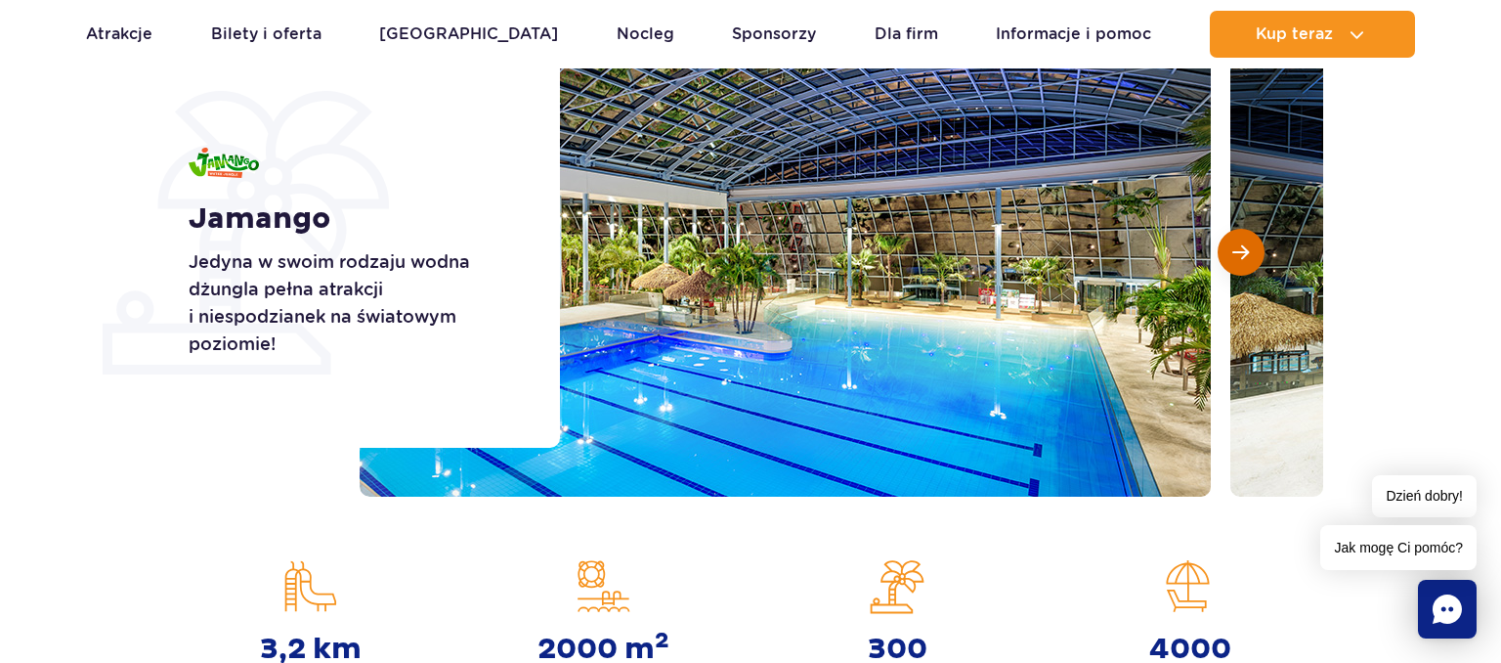
click at [1254, 244] on button "Następny slajd" at bounding box center [1241, 252] width 47 height 47
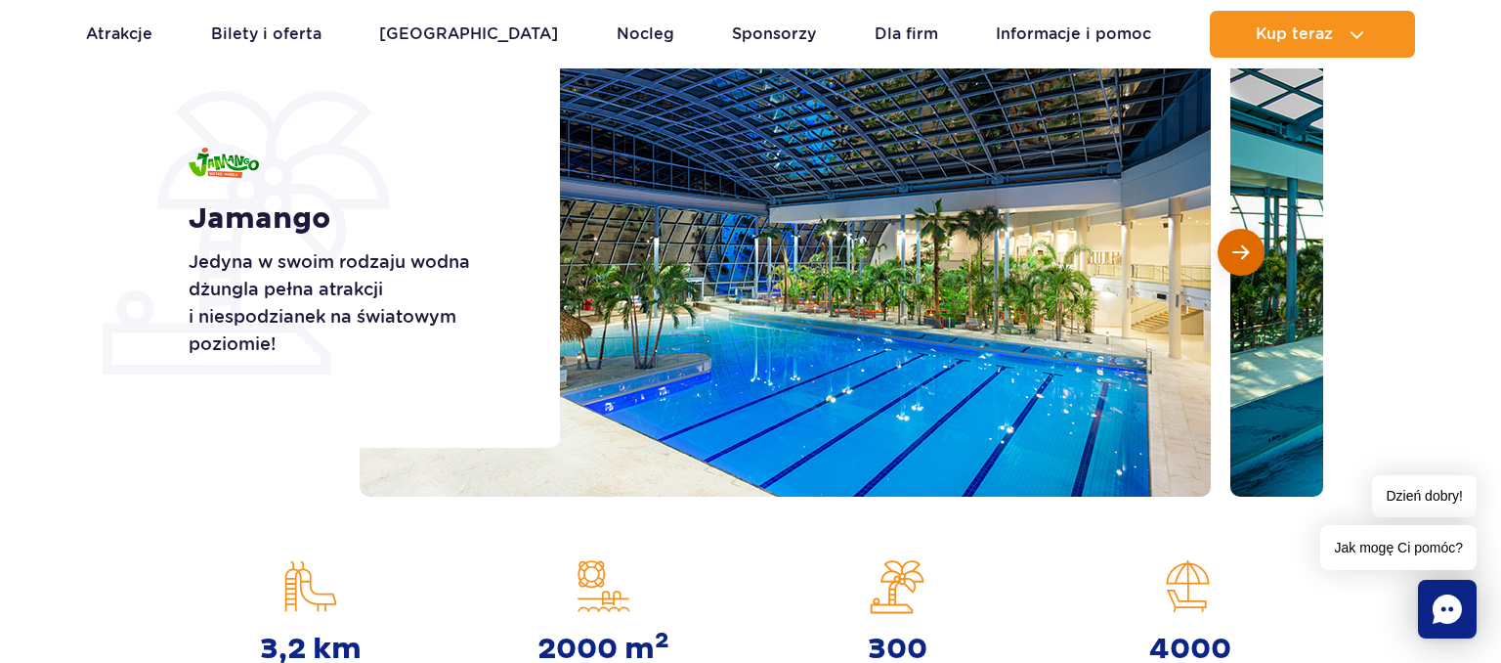
click at [1254, 244] on button "Następny slajd" at bounding box center [1241, 252] width 47 height 47
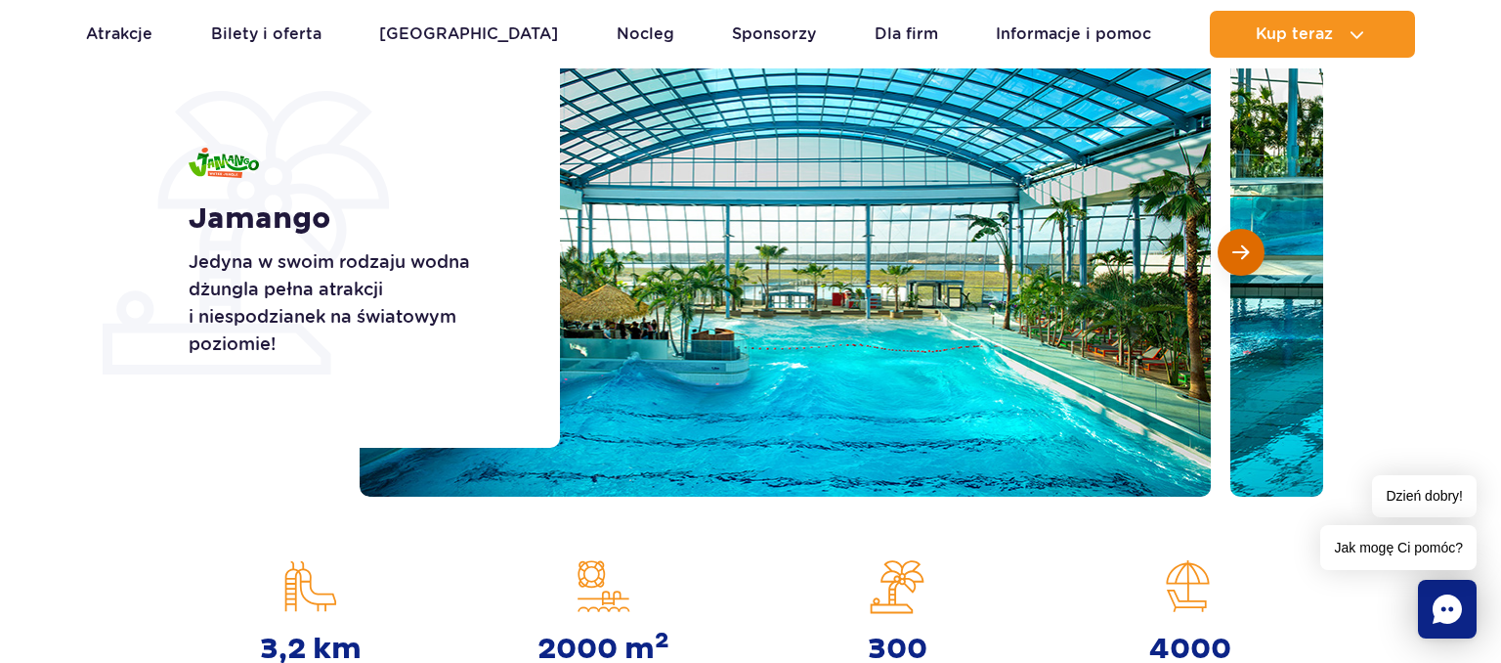
click at [1254, 244] on button "Następny slajd" at bounding box center [1241, 252] width 47 height 47
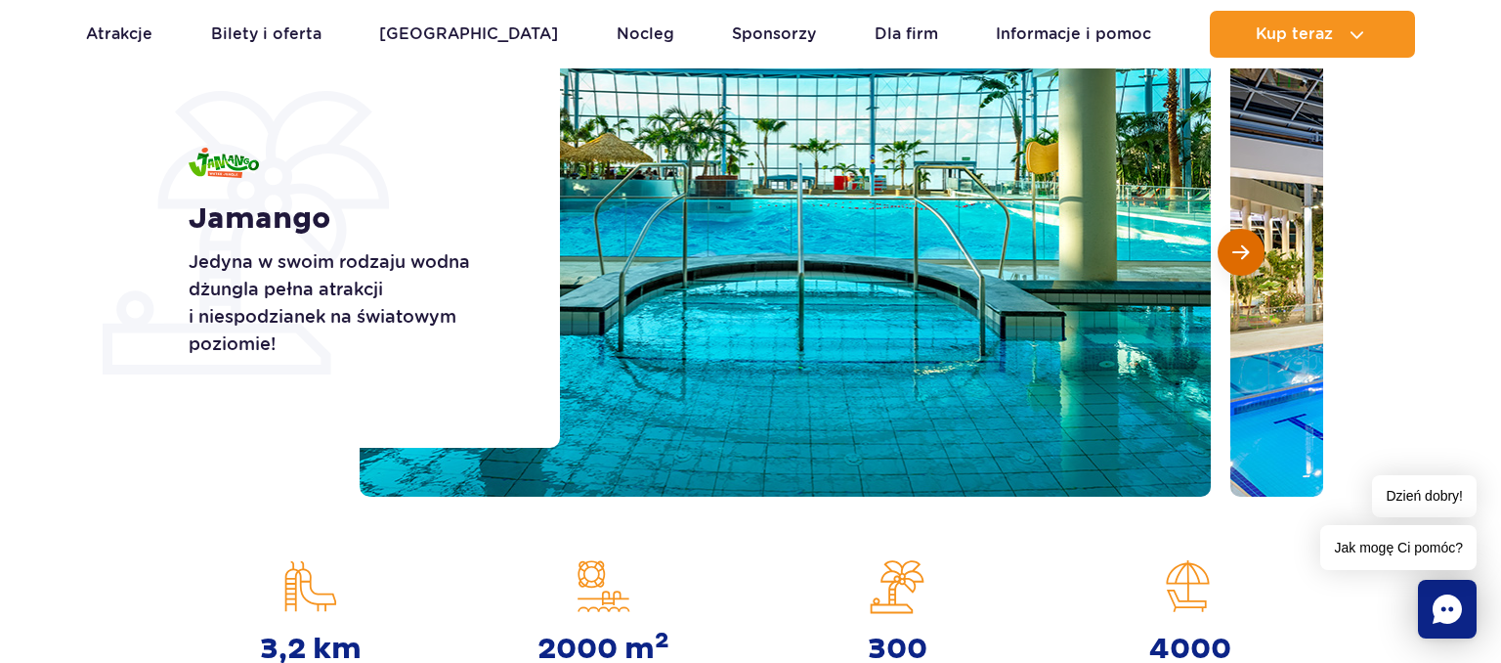
click at [1254, 244] on button "Następny slajd" at bounding box center [1241, 252] width 47 height 47
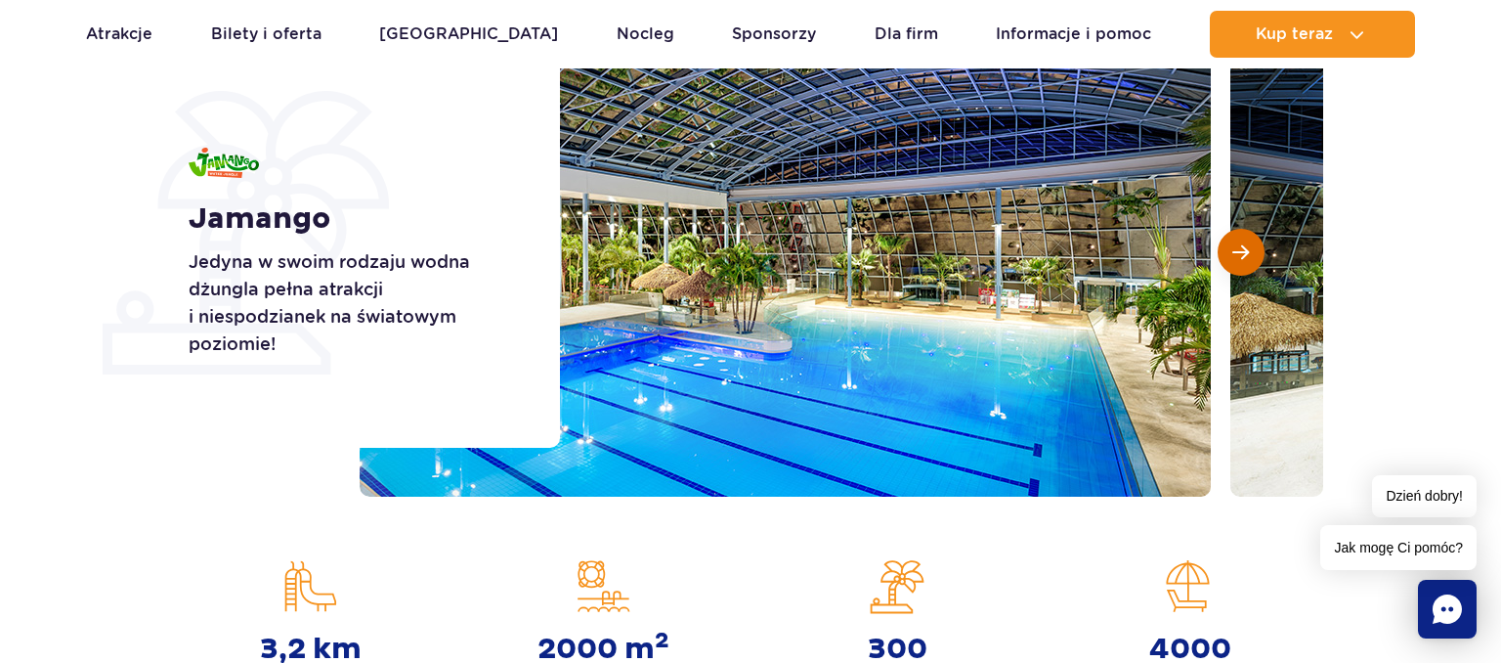
click at [1254, 244] on button "Następny slajd" at bounding box center [1241, 252] width 47 height 47
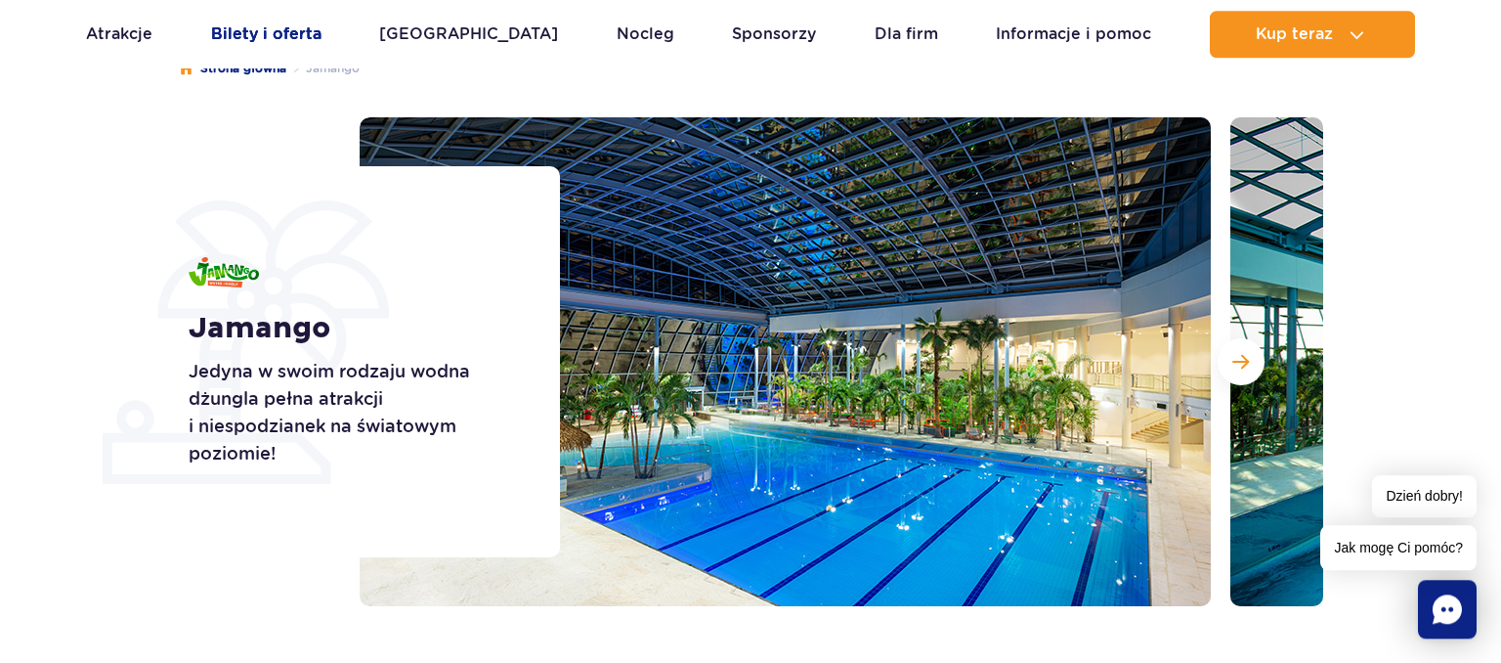
scroll to position [412, 0]
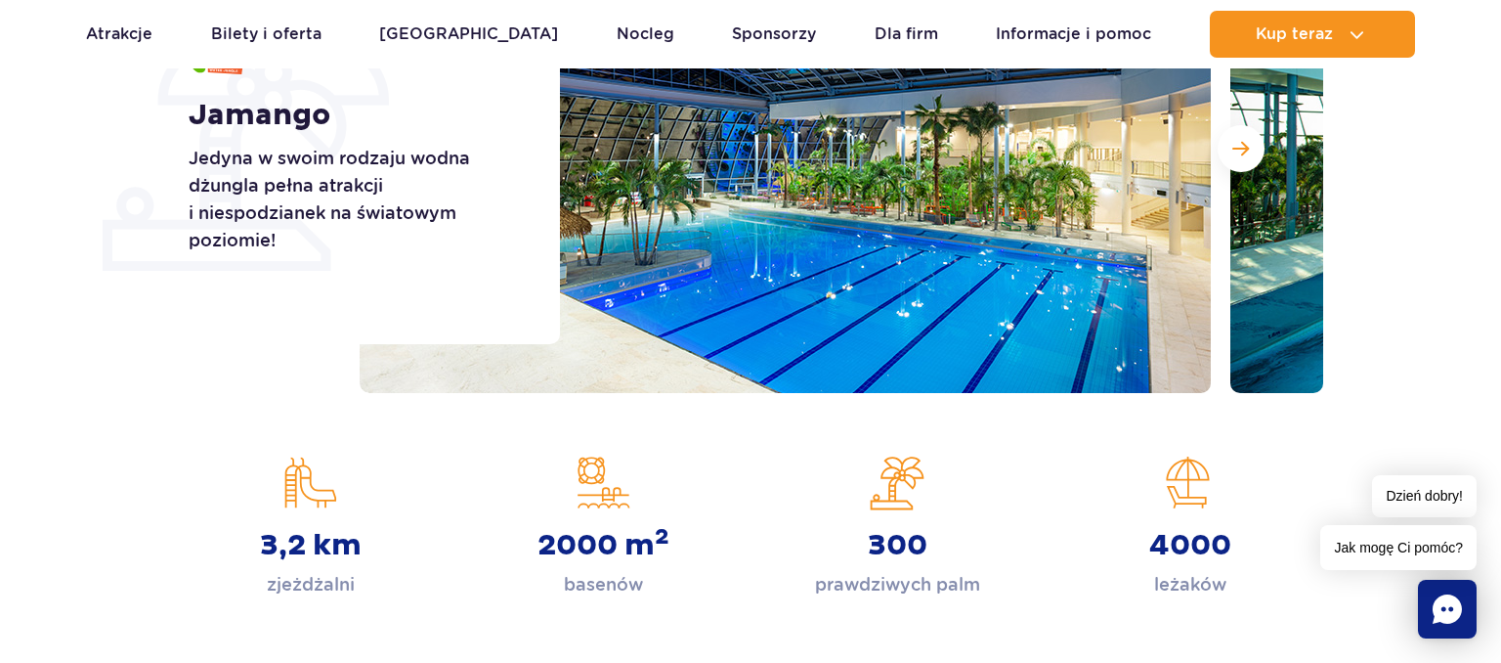
click at [1042, 467] on div "300 prawdziwych palm" at bounding box center [897, 526] width 293 height 143
click at [33, 392] on section "Jamango Jedyna w swoim rodzaju wodna dżungla pełna atrakcji i niespodzianek na …" at bounding box center [750, 148] width 1501 height 489
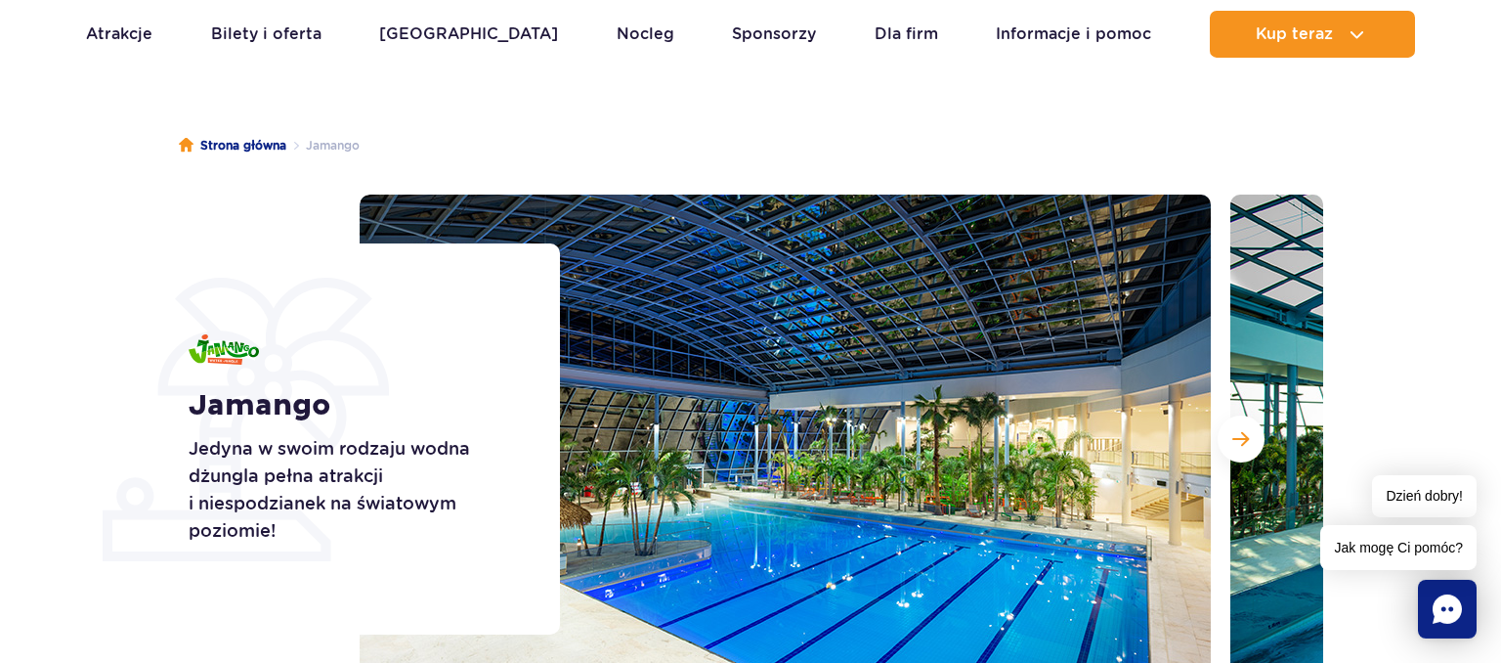
scroll to position [103, 0]
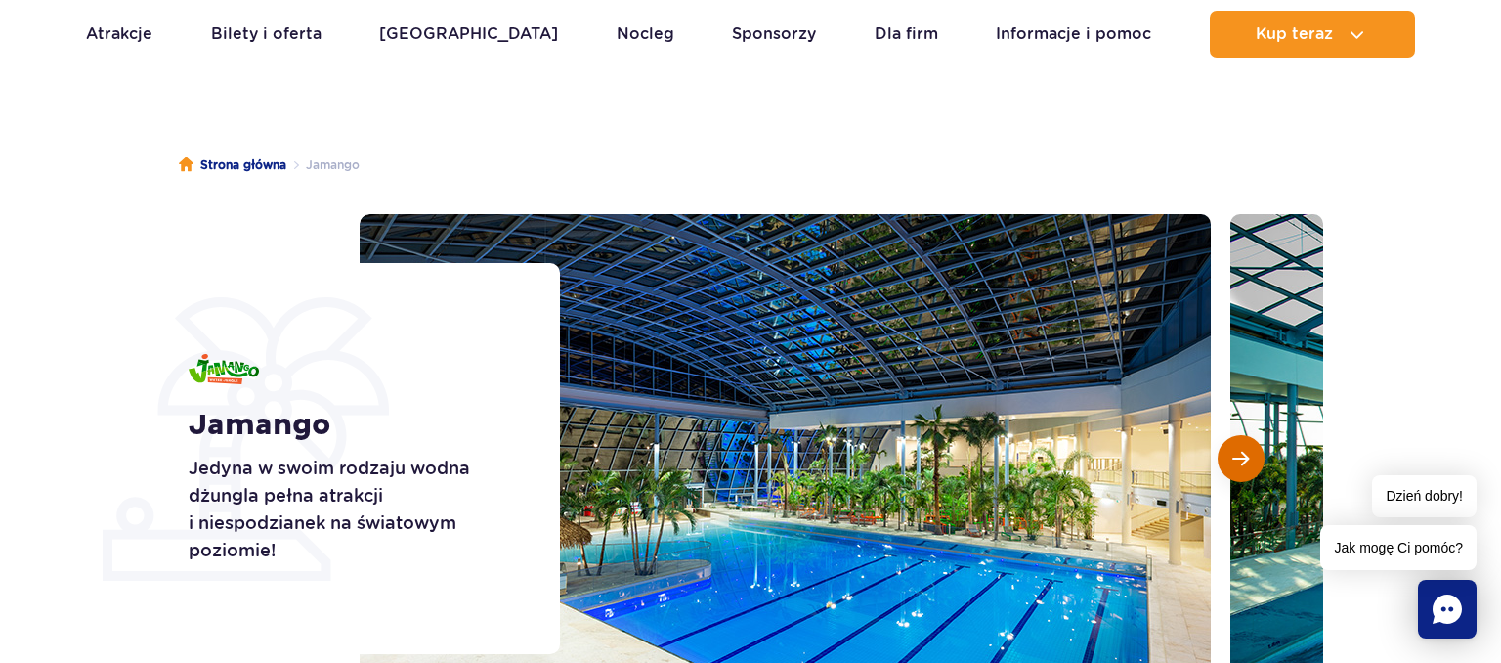
click at [1228, 458] on button "Następny slajd" at bounding box center [1241, 458] width 47 height 47
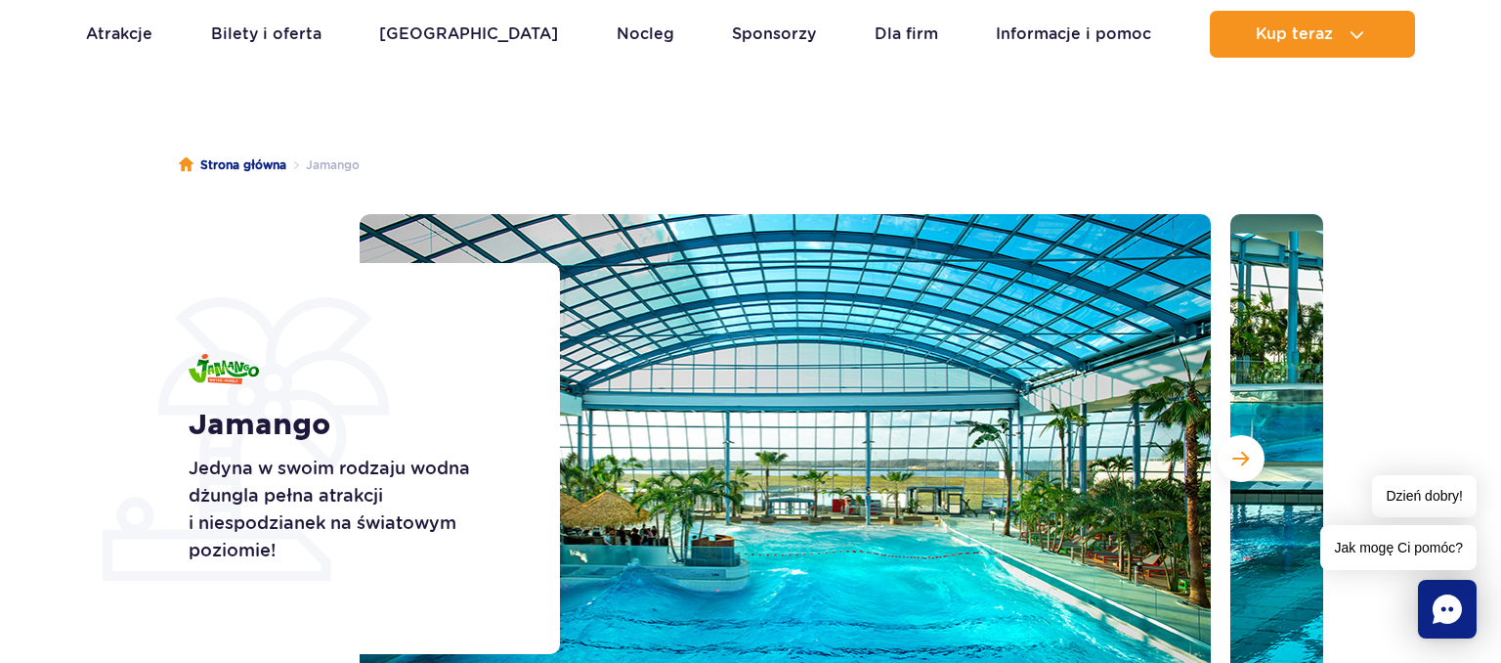
click at [96, 192] on div "Strona główna [GEOGRAPHIC_DATA] Jamango Jedyna w swoim rodzaju wodna dżungla pe…" at bounding box center [750, 570] width 1501 height 909
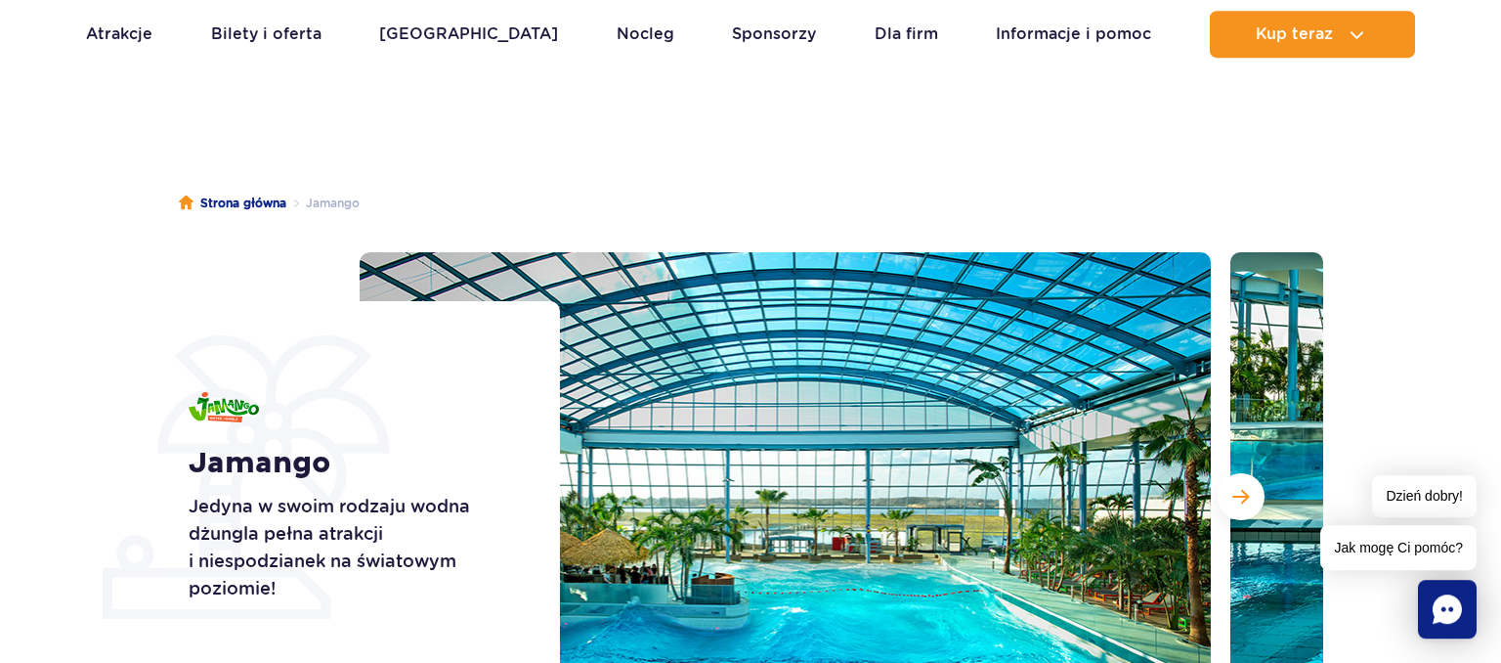
scroll to position [0, 0]
